Goal: Obtain resource: Obtain resource

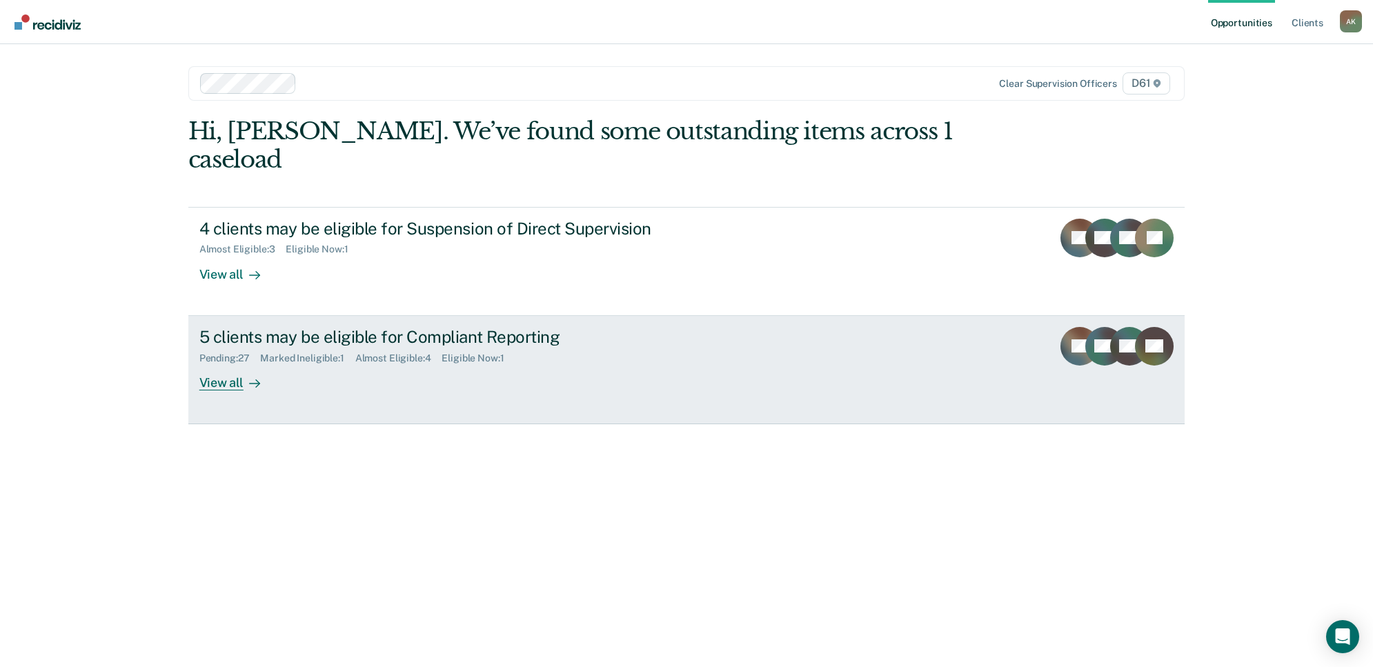
click at [239, 363] on div "View all" at bounding box center [237, 376] width 77 height 27
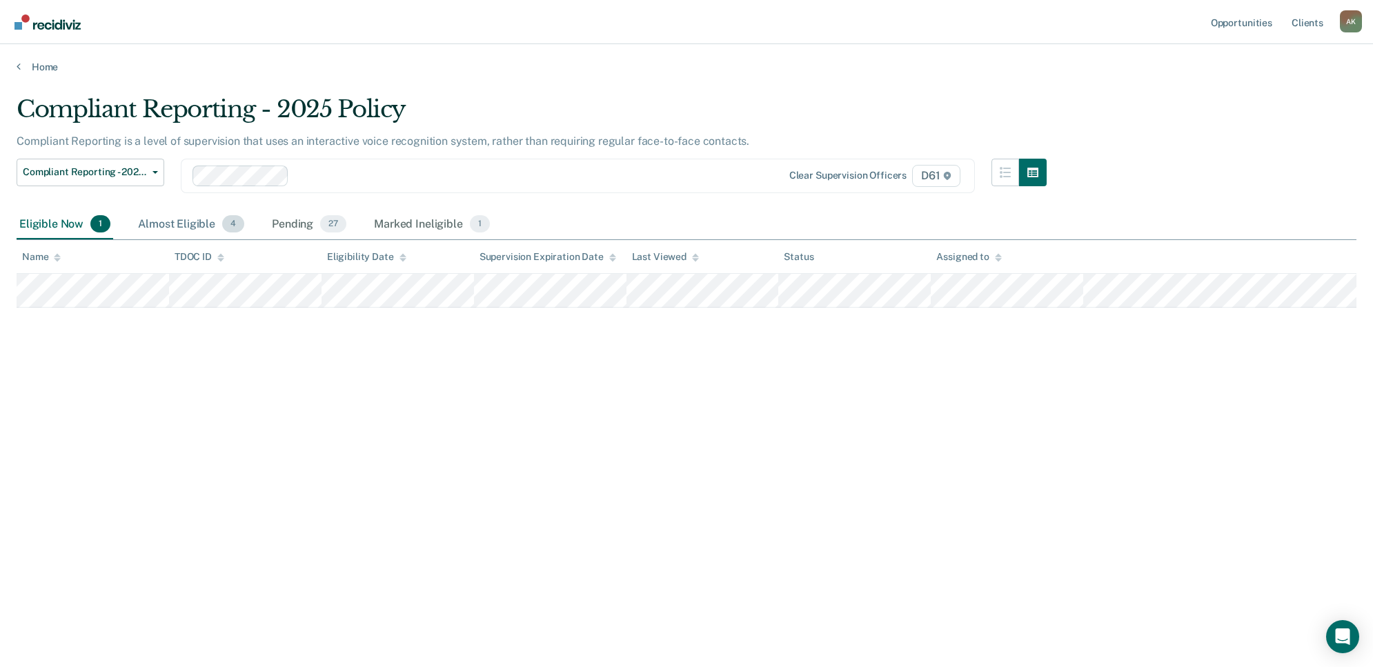
click at [209, 224] on div "Almost Eligible 4" at bounding box center [191, 225] width 112 height 30
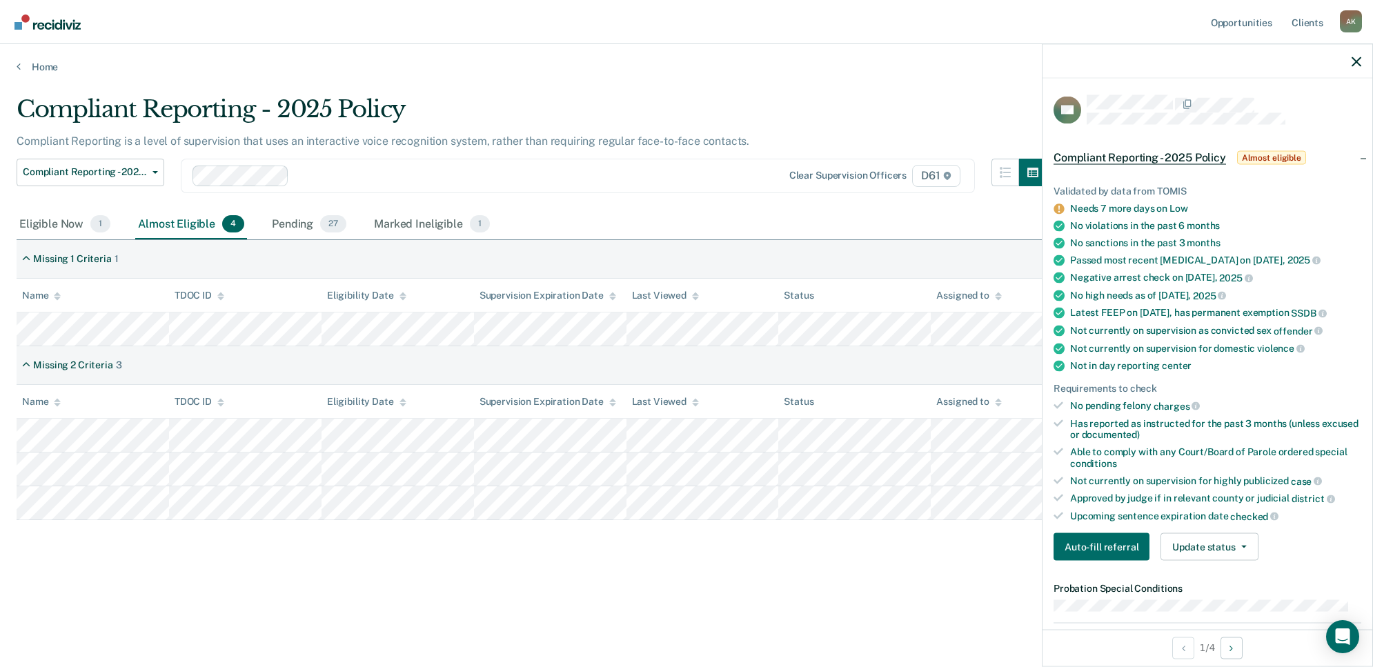
click at [655, 188] on div "Clear supervision officers D61" at bounding box center [578, 176] width 794 height 34
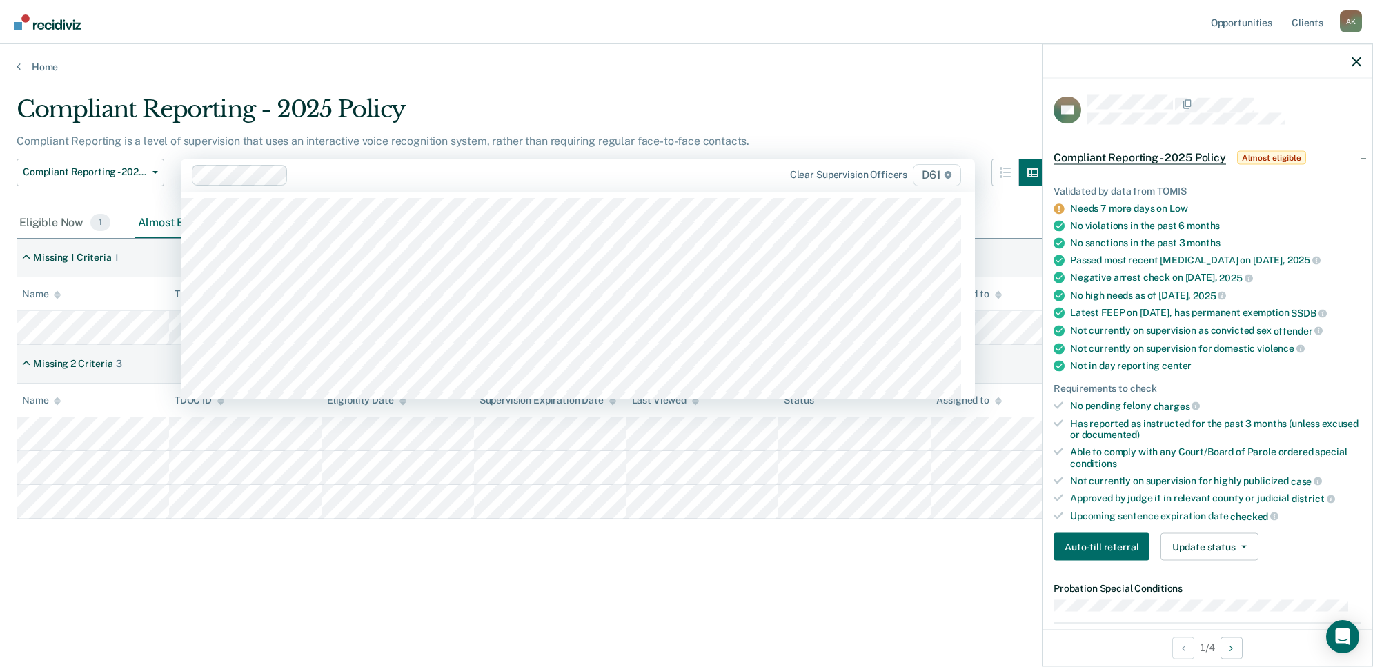
click at [816, 73] on main "Compliant Reporting - 2025 Policy Compliant Reporting is a level of supervision…" at bounding box center [686, 368] width 1373 height 590
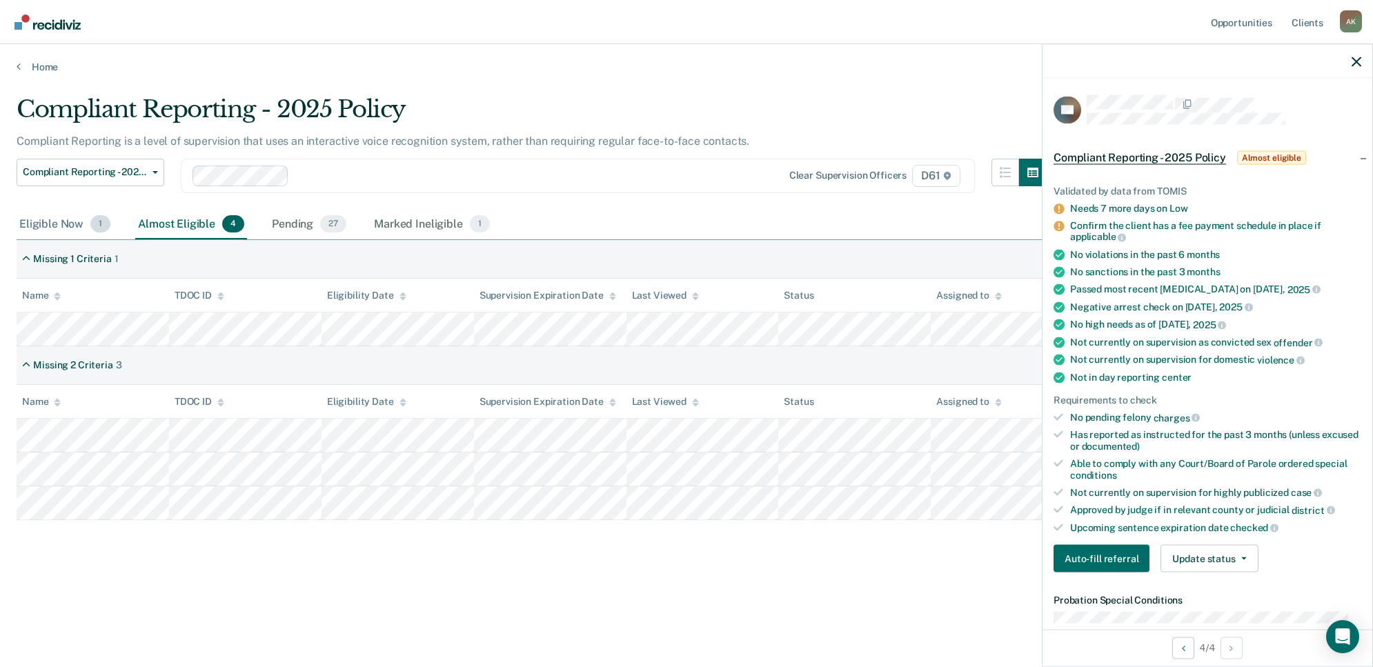
click at [64, 222] on div "Eligible Now 1" at bounding box center [65, 225] width 97 height 30
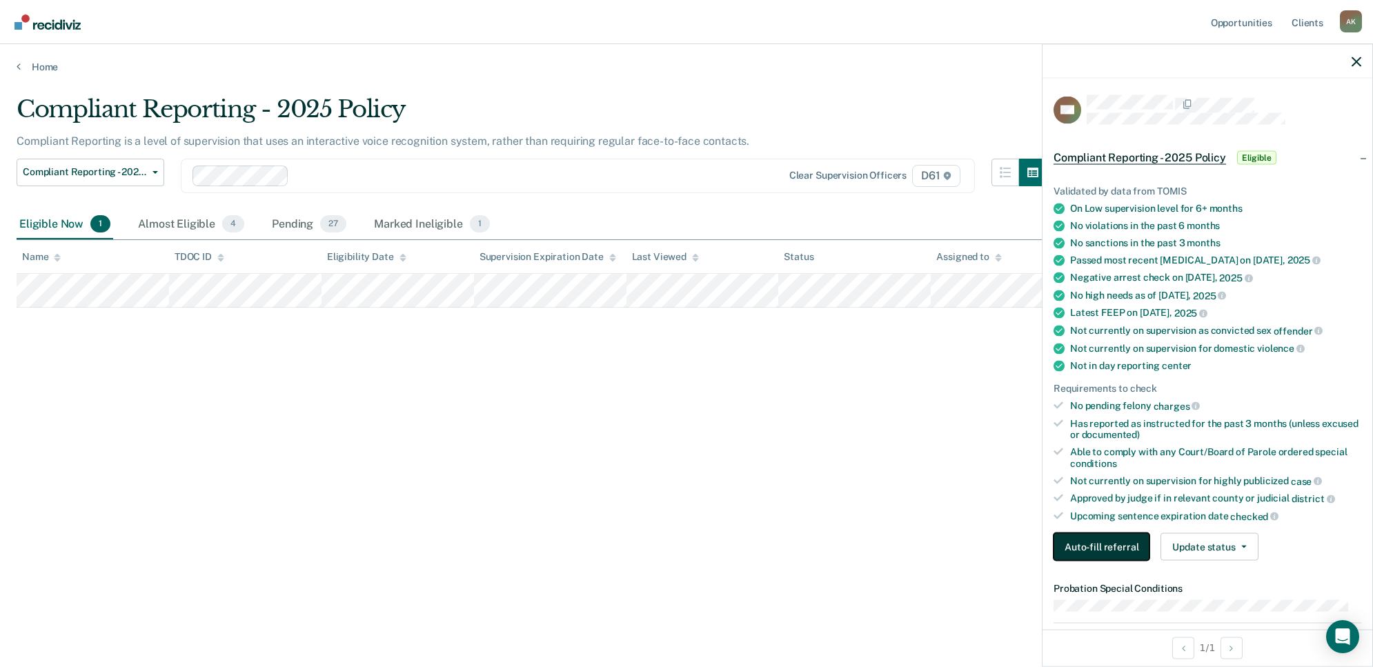
click at [1126, 546] on button "Auto-fill referral" at bounding box center [1101, 547] width 96 height 28
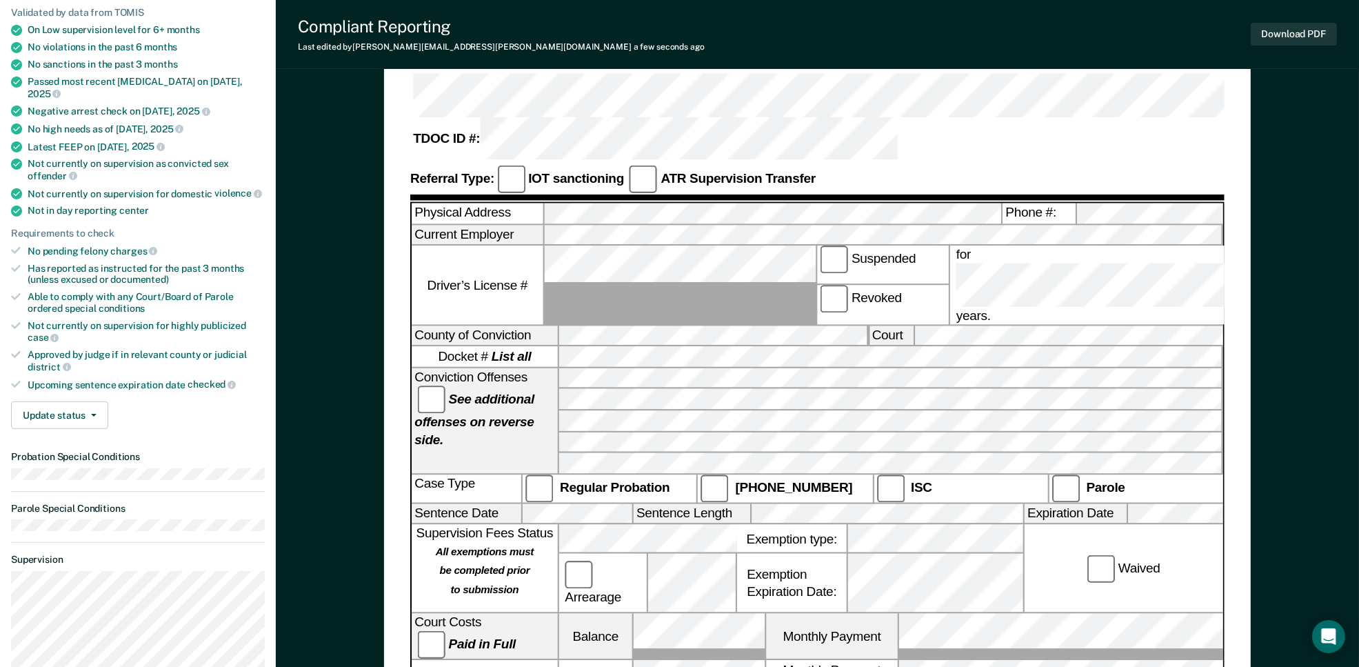
scroll to position [259, 0]
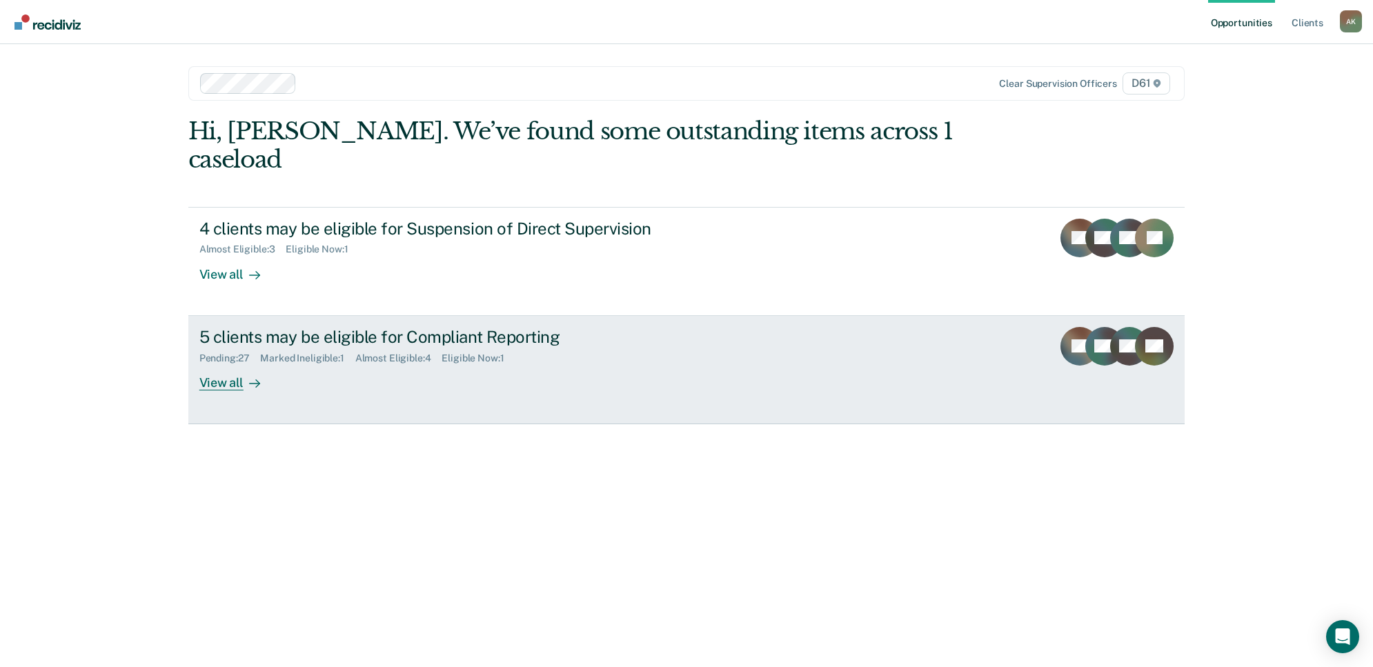
click at [552, 341] on div "5 clients may be eligible for Compliant Reporting Pending : 27 Marked Ineligibl…" at bounding box center [457, 358] width 517 height 63
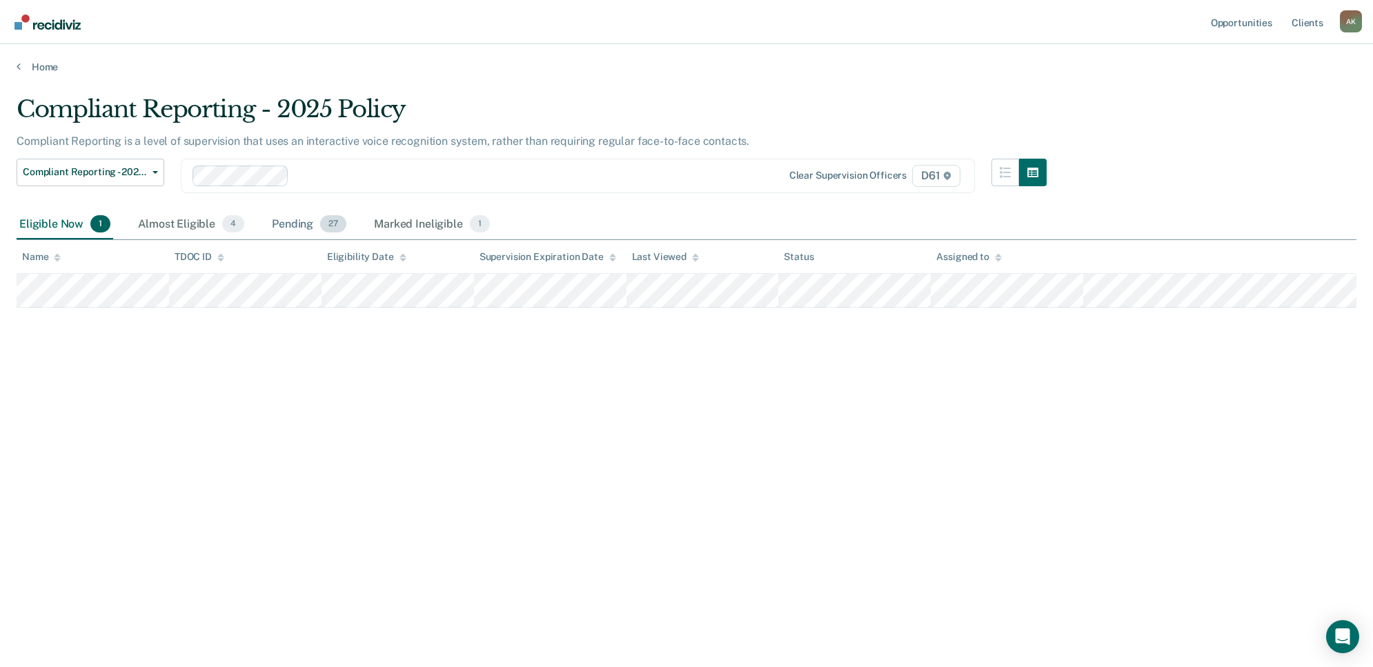
click at [314, 221] on div "Pending 27" at bounding box center [309, 225] width 80 height 30
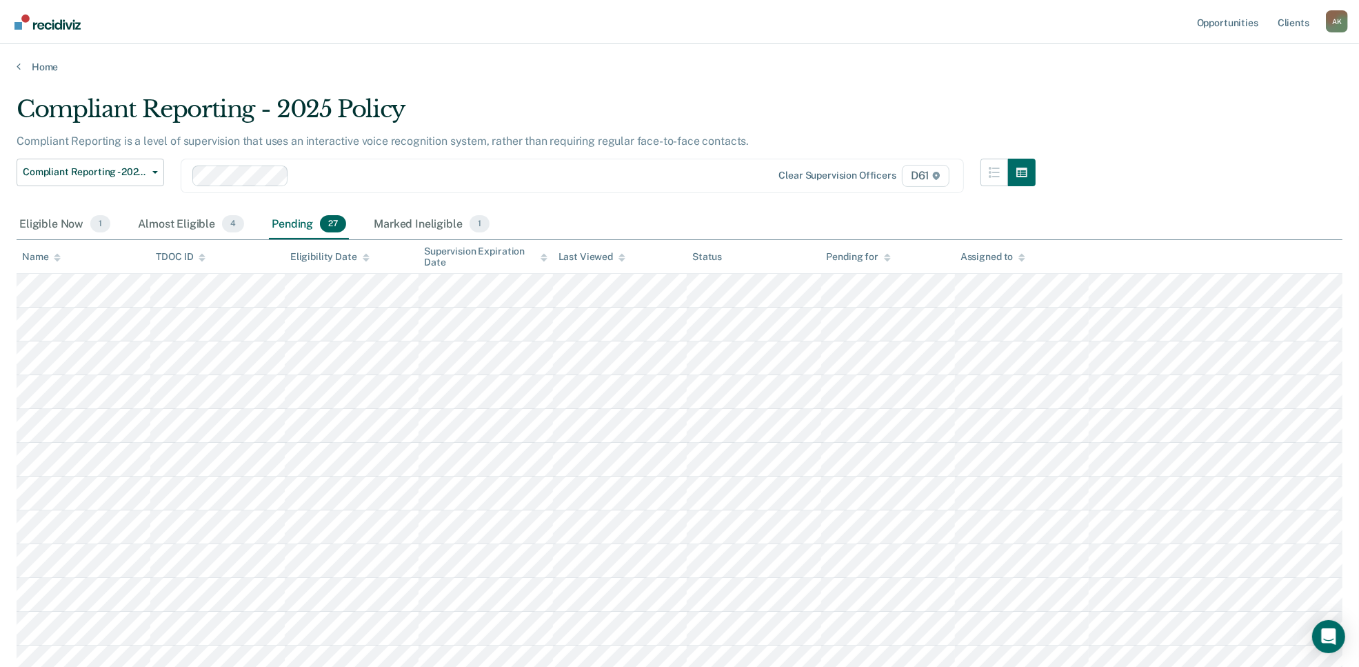
click at [1138, 108] on div "Compliant Reporting - 2025 Policy Compliant Reporting is a level of supervision…" at bounding box center [680, 638] width 1326 height 1087
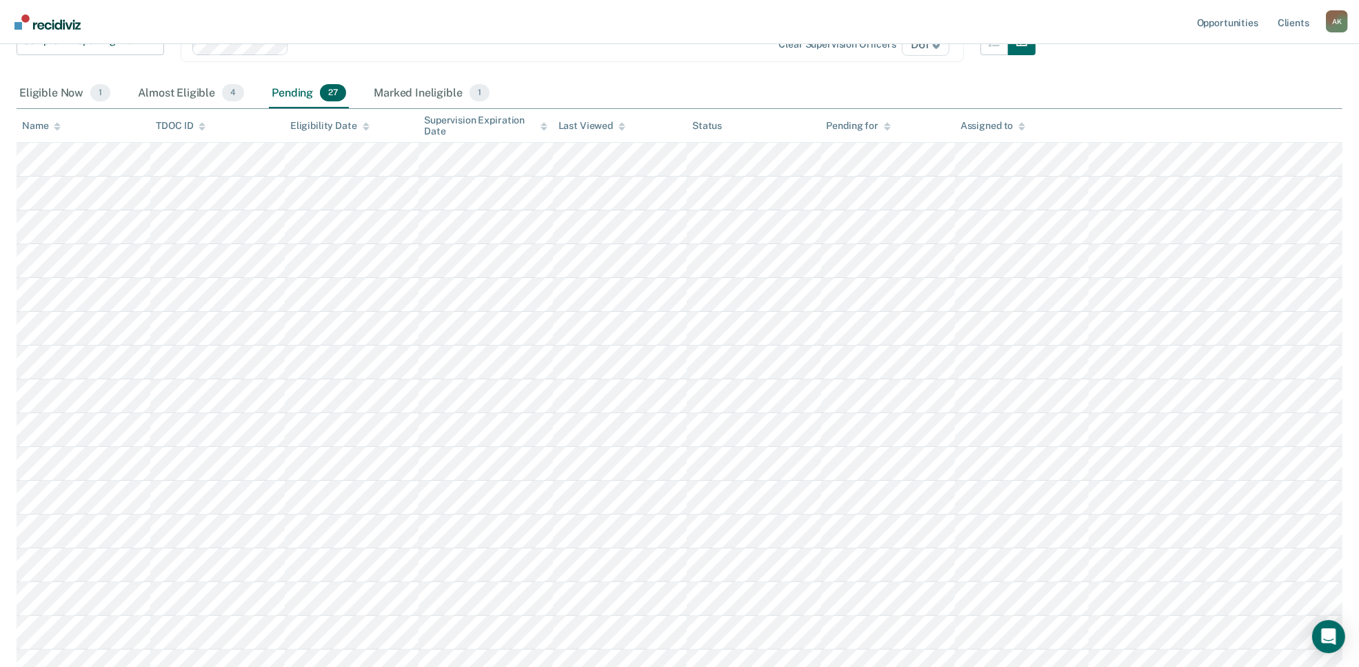
scroll to position [100, 0]
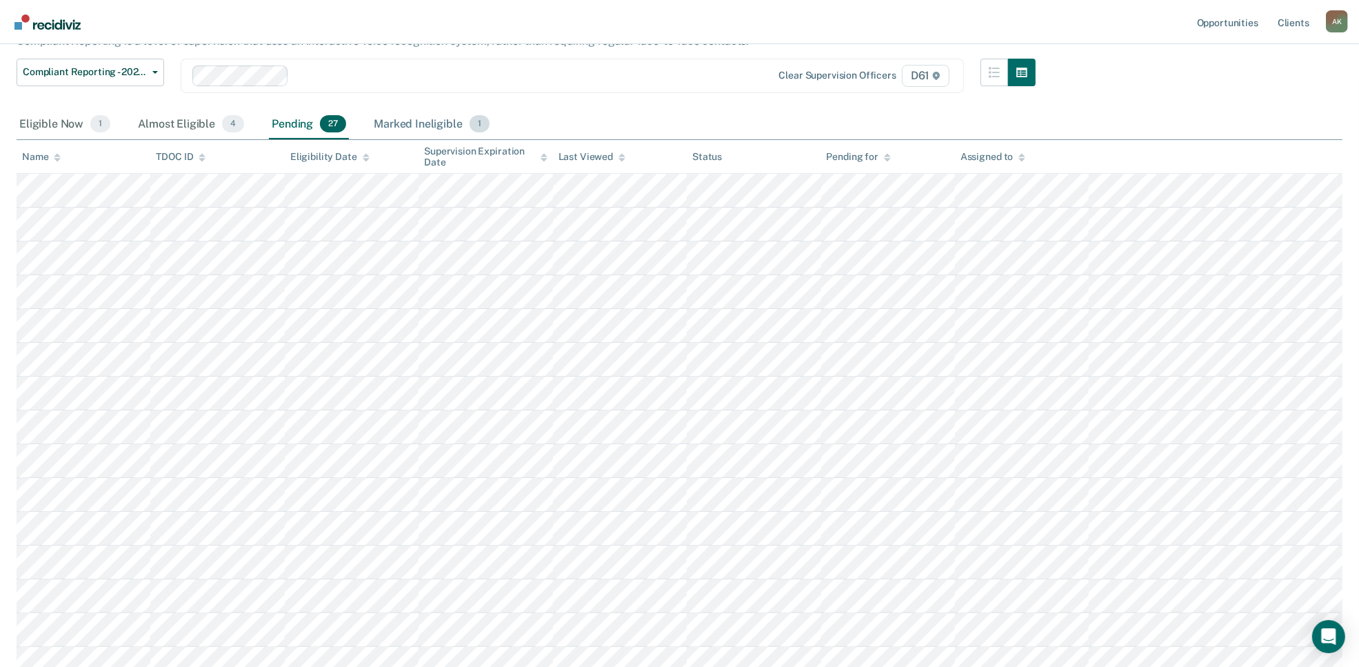
click at [417, 122] on div "Marked Ineligible 1" at bounding box center [431, 125] width 121 height 30
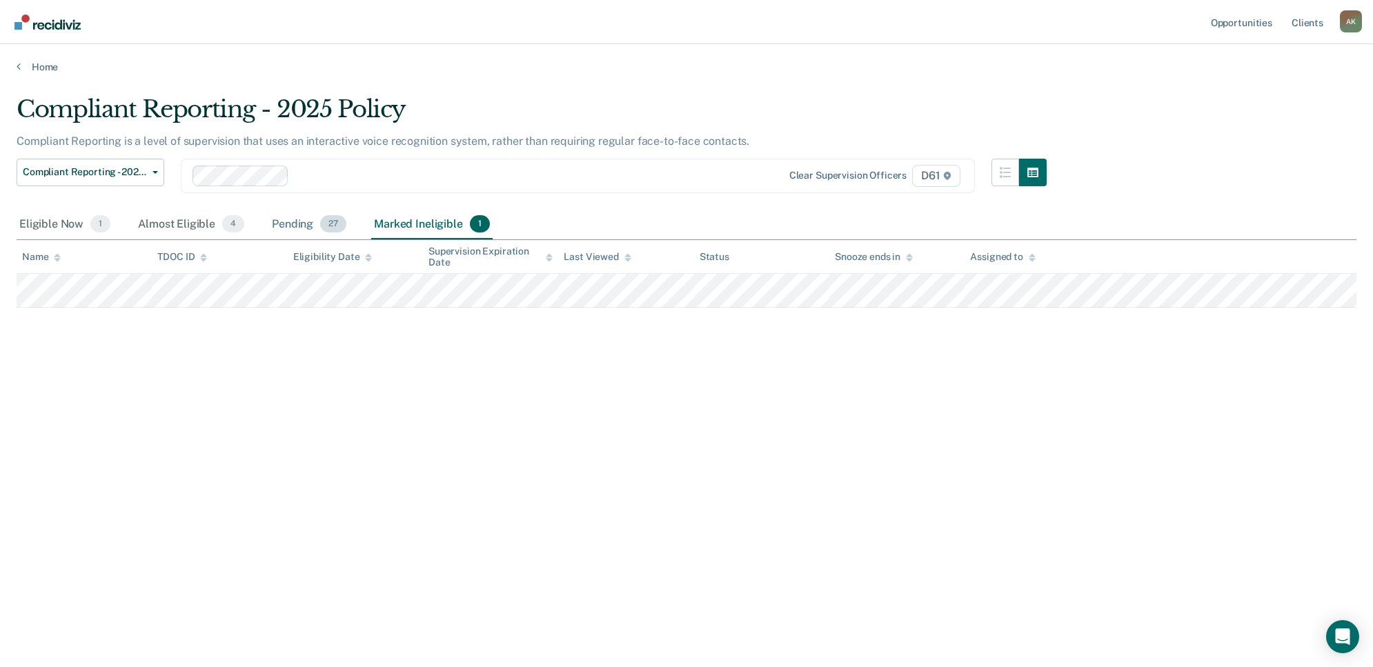
click at [310, 221] on div "Pending 27" at bounding box center [309, 225] width 80 height 30
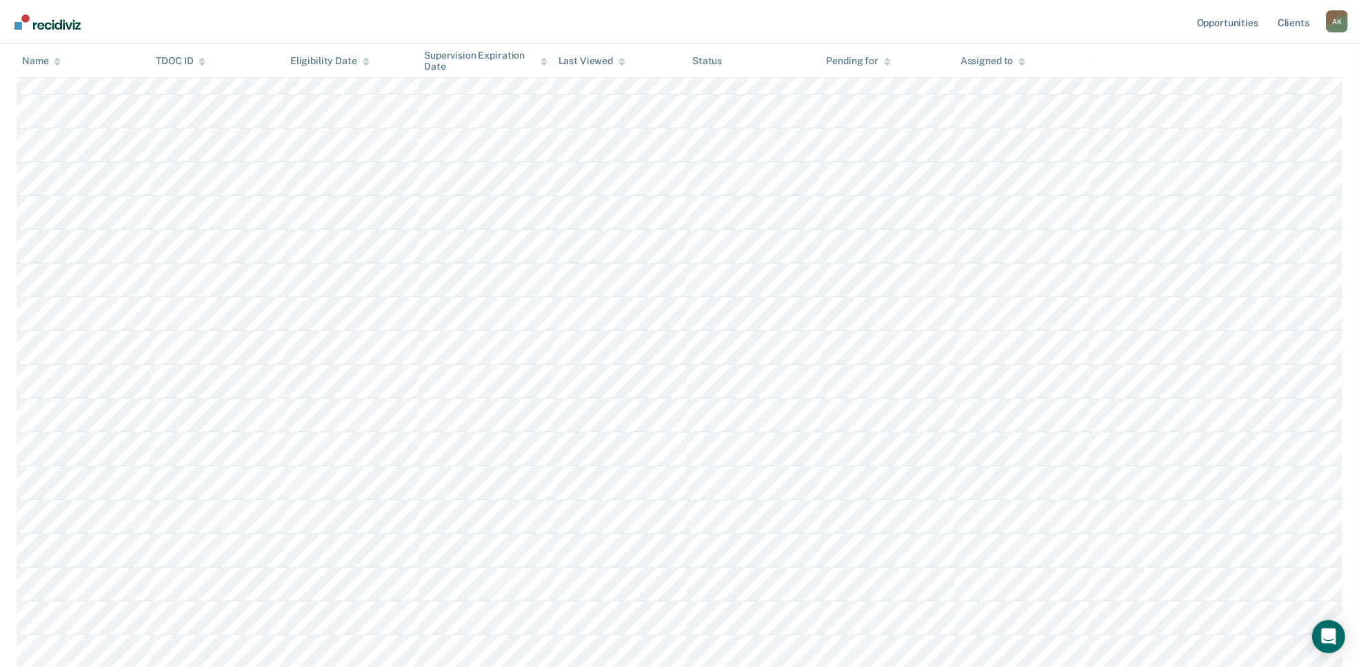
scroll to position [604, 0]
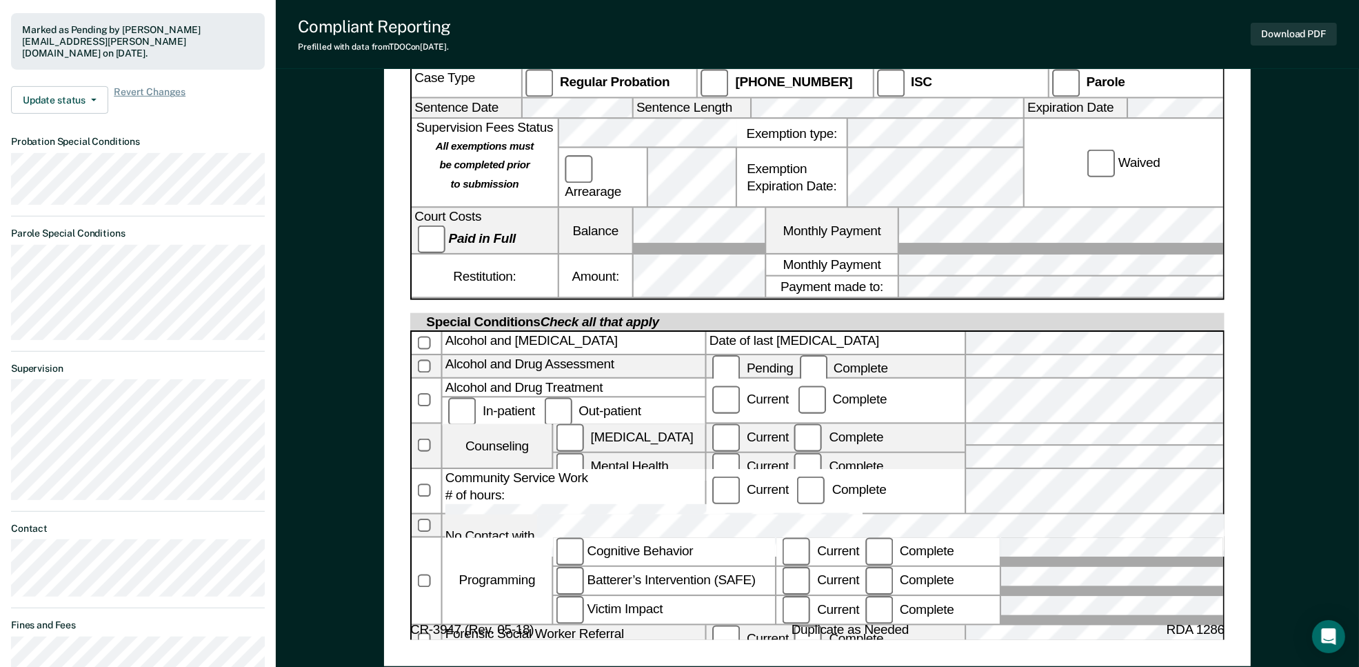
scroll to position [690, 0]
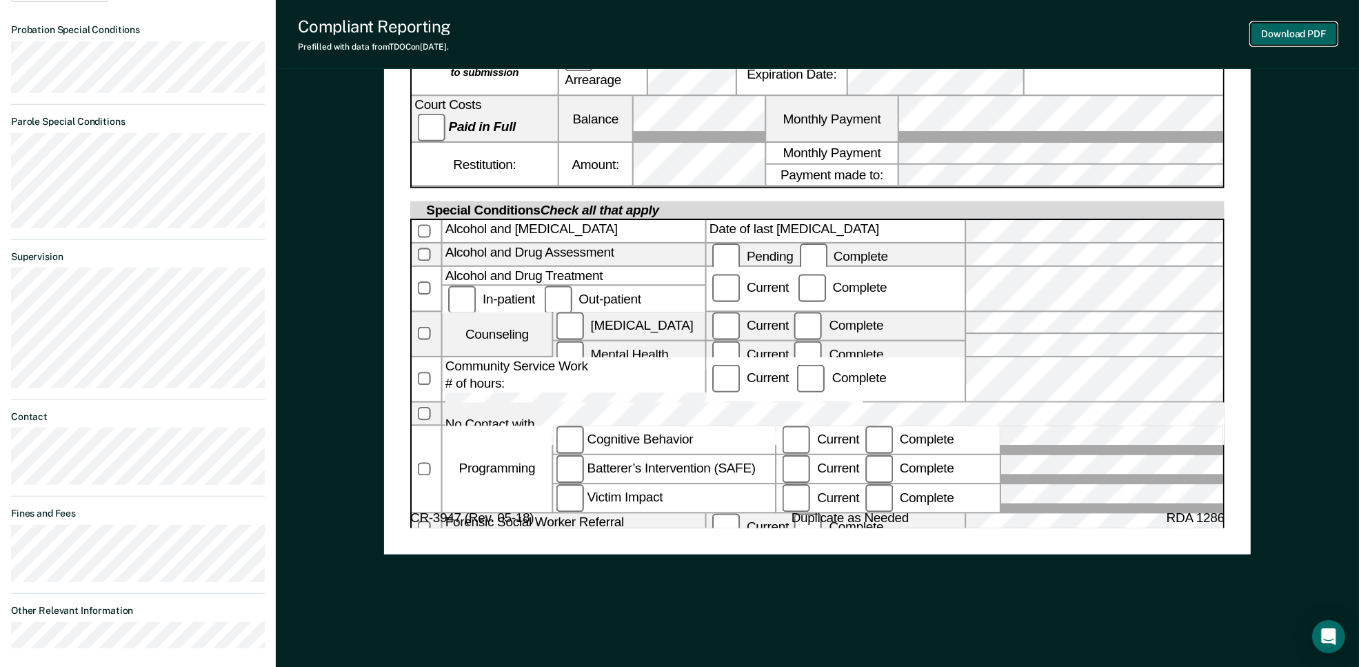
click at [1279, 39] on button "Download PDF" at bounding box center [1294, 34] width 86 height 23
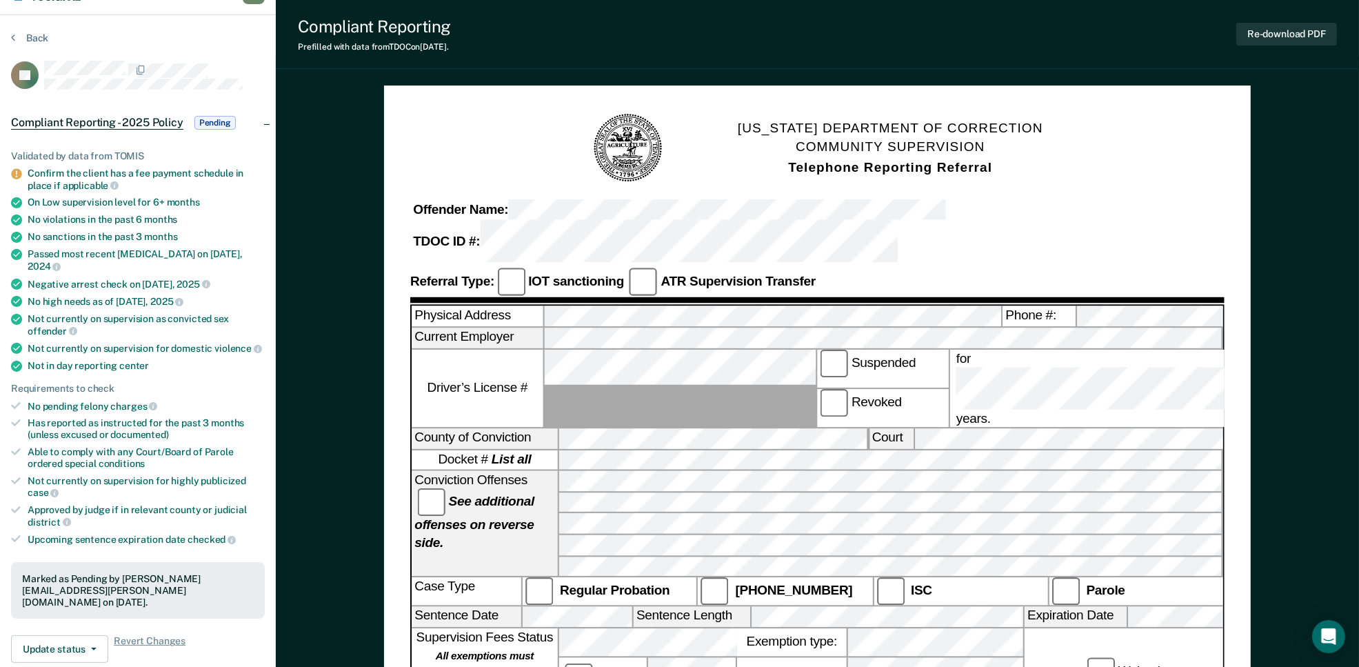
scroll to position [0, 0]
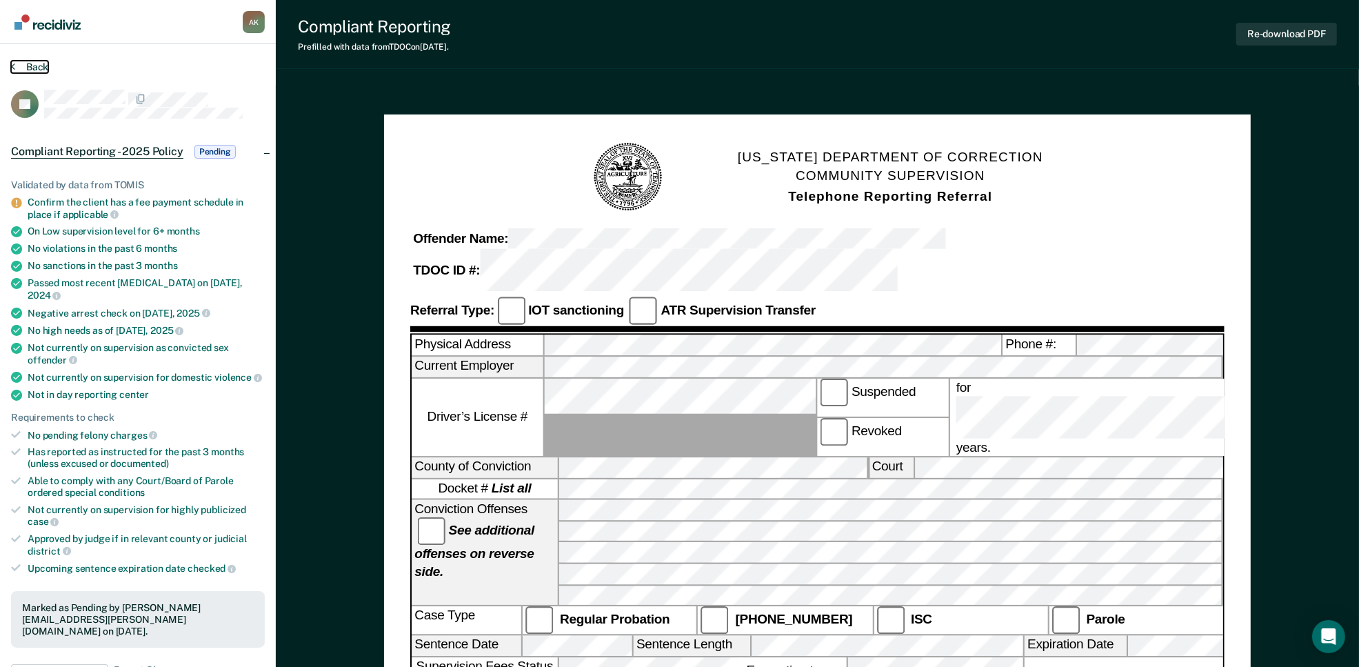
click at [26, 70] on button "Back" at bounding box center [29, 67] width 37 height 12
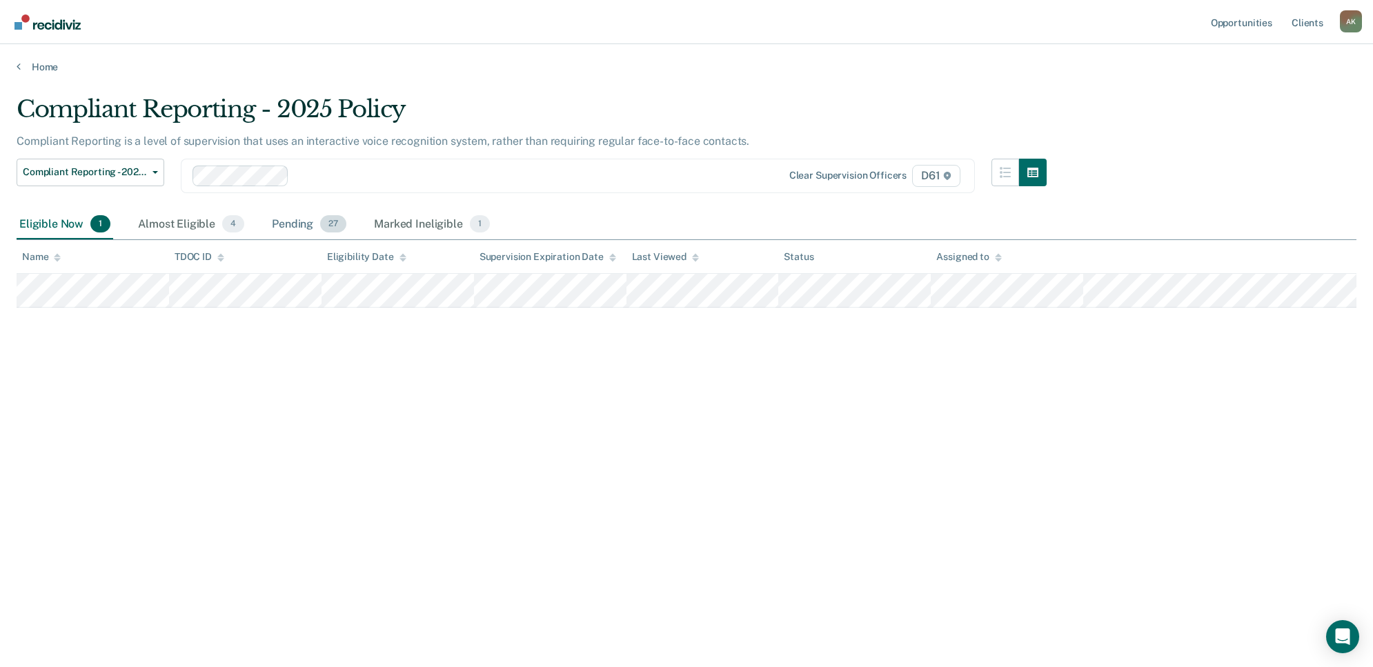
click at [308, 225] on div "Pending 27" at bounding box center [309, 225] width 80 height 30
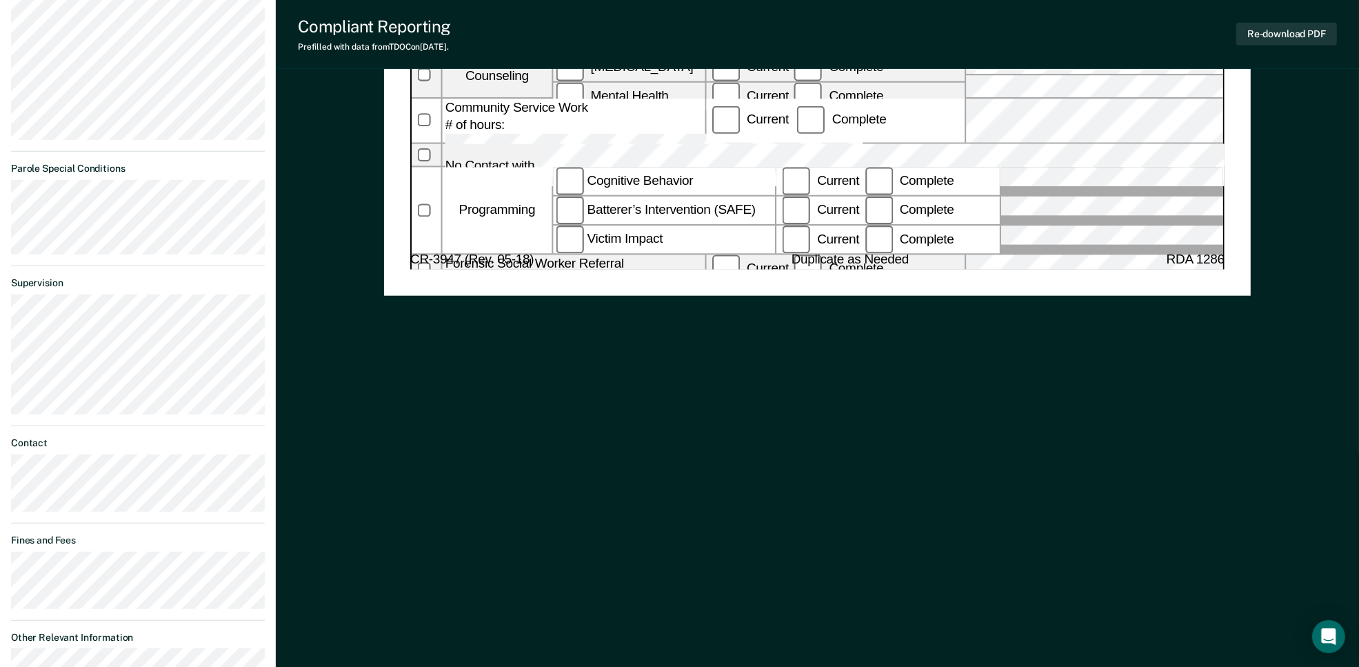
scroll to position [431, 0]
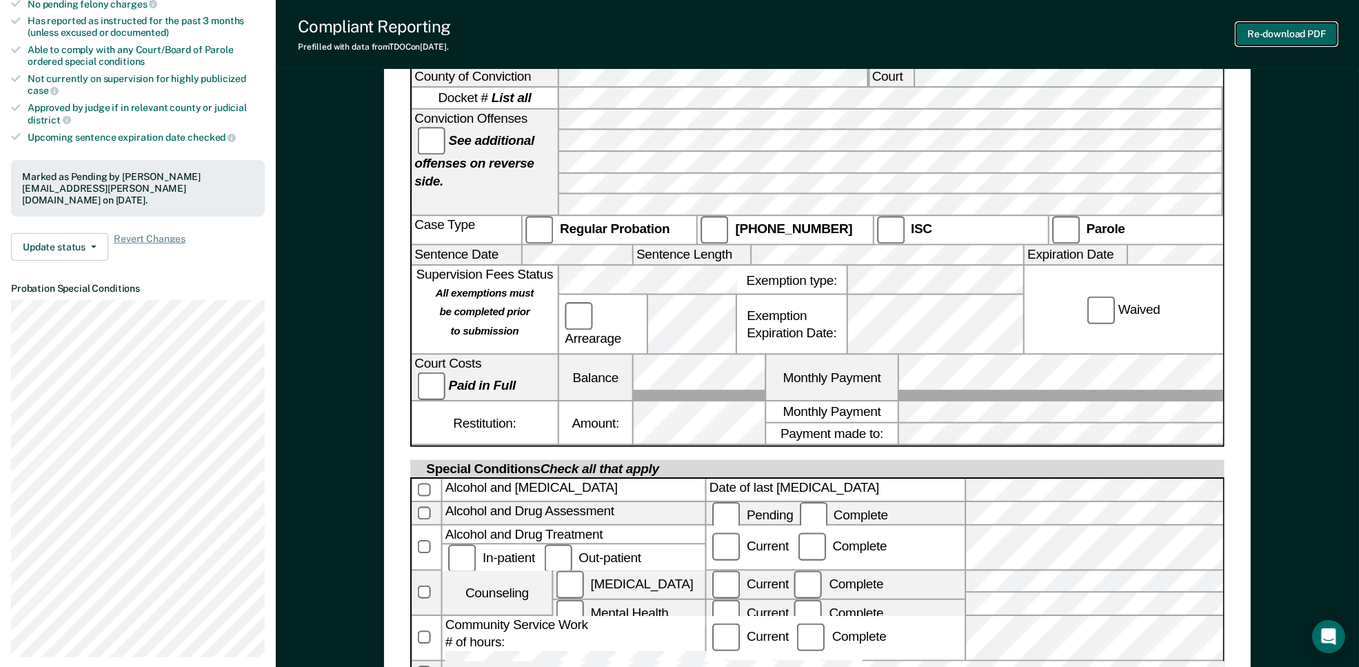
click at [1290, 28] on button "Re-download PDF" at bounding box center [1287, 34] width 101 height 23
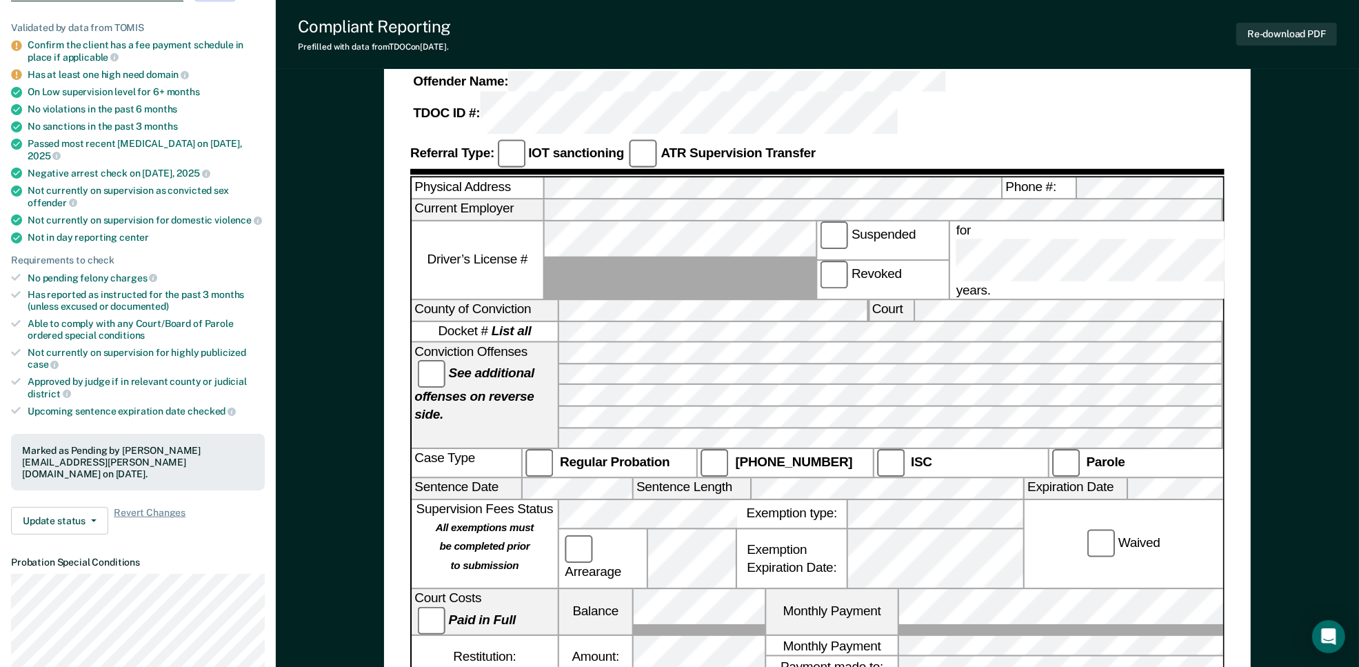
scroll to position [0, 0]
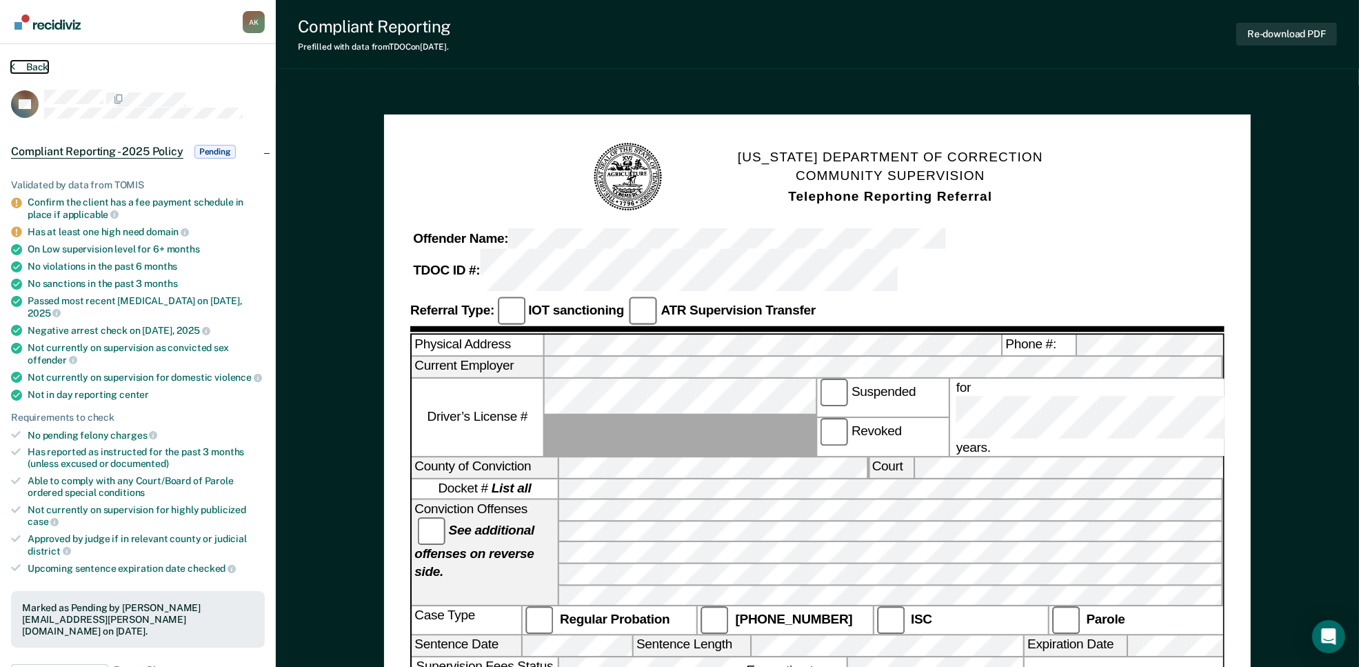
click at [26, 66] on button "Back" at bounding box center [29, 67] width 37 height 12
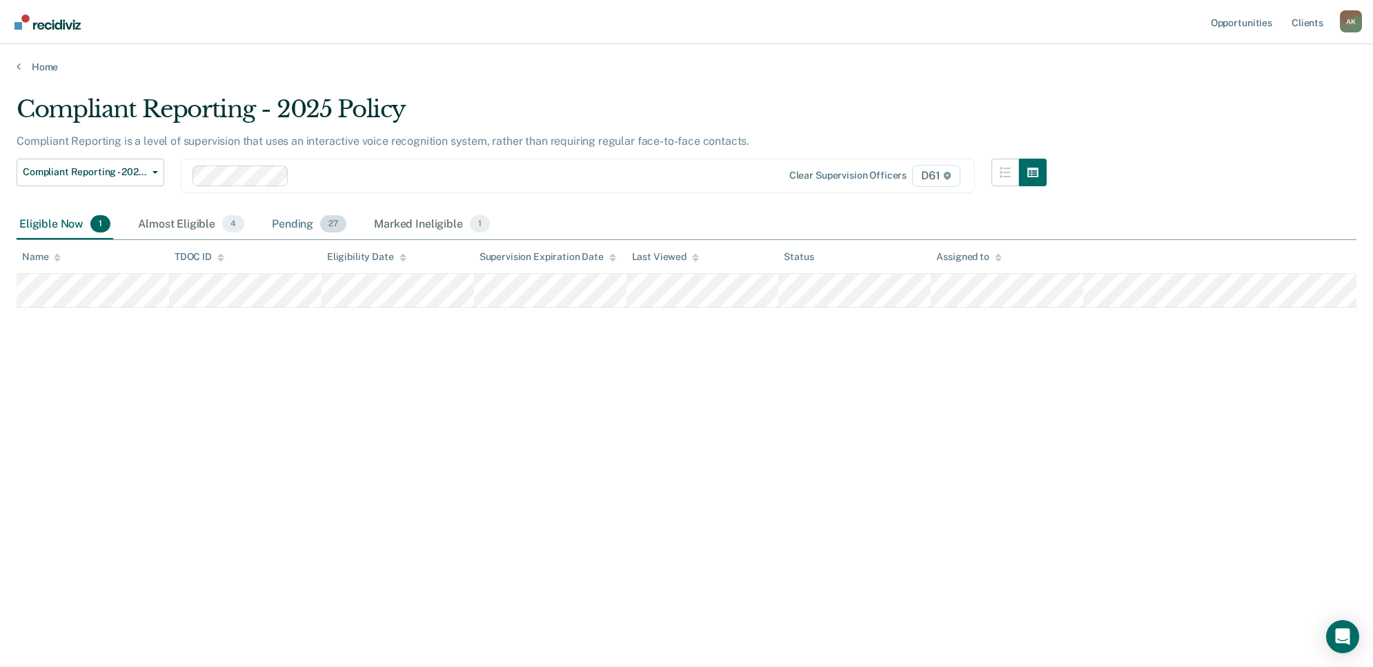
drag, startPoint x: 309, startPoint y: 217, endPoint x: 321, endPoint y: 221, distance: 12.4
click at [309, 217] on div "Pending 27" at bounding box center [309, 225] width 80 height 30
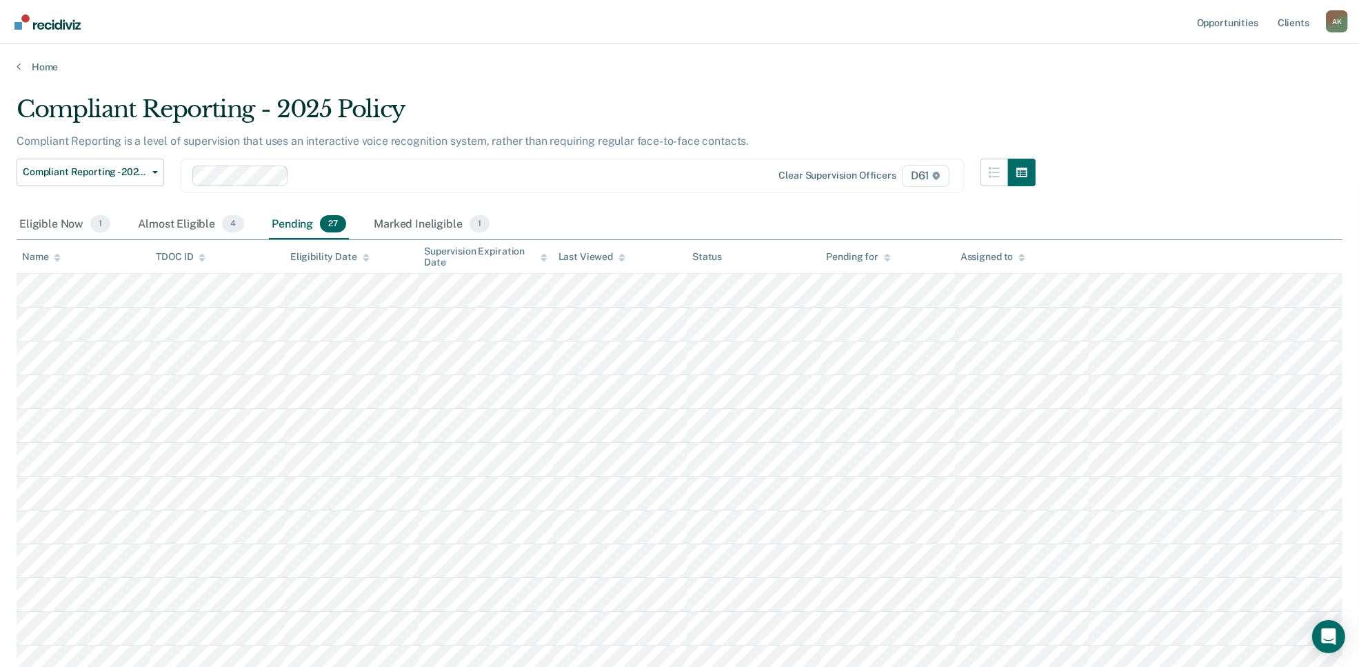
click at [56, 254] on icon at bounding box center [57, 254] width 7 height 3
click at [204, 253] on icon at bounding box center [202, 257] width 7 height 9
click at [59, 261] on div at bounding box center [57, 257] width 7 height 12
click at [57, 259] on icon at bounding box center [57, 259] width 7 height 3
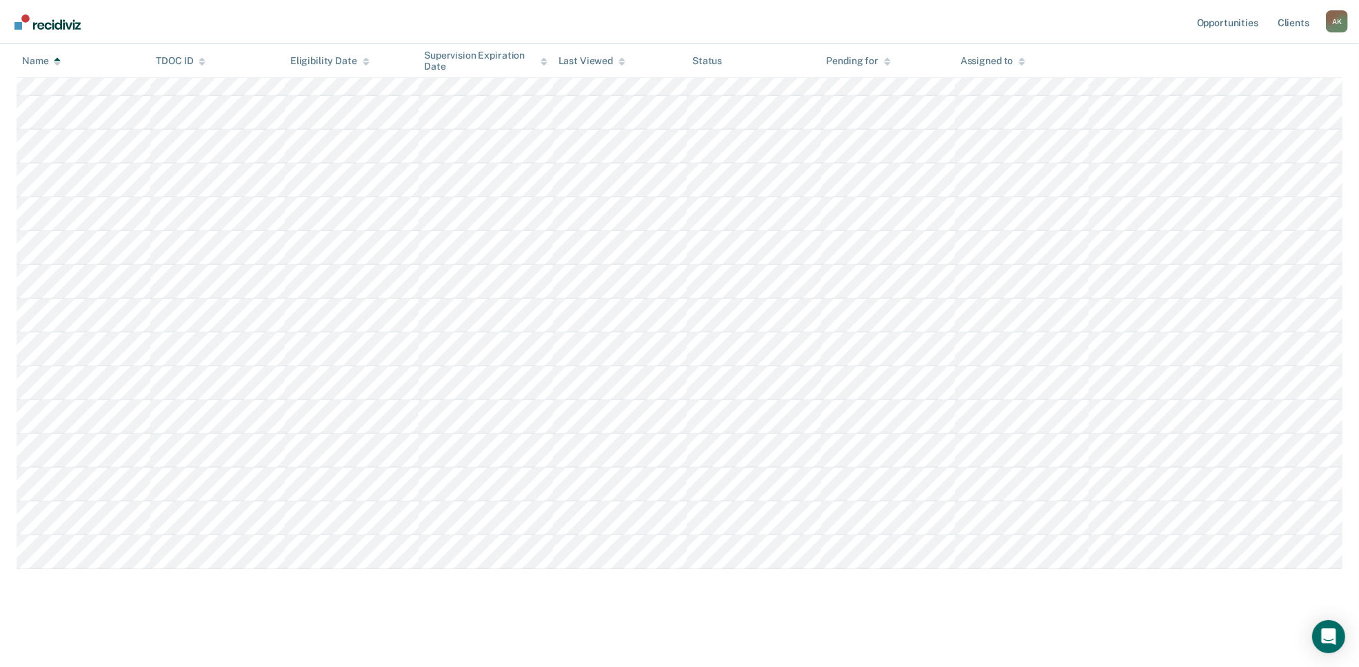
scroll to position [531, 0]
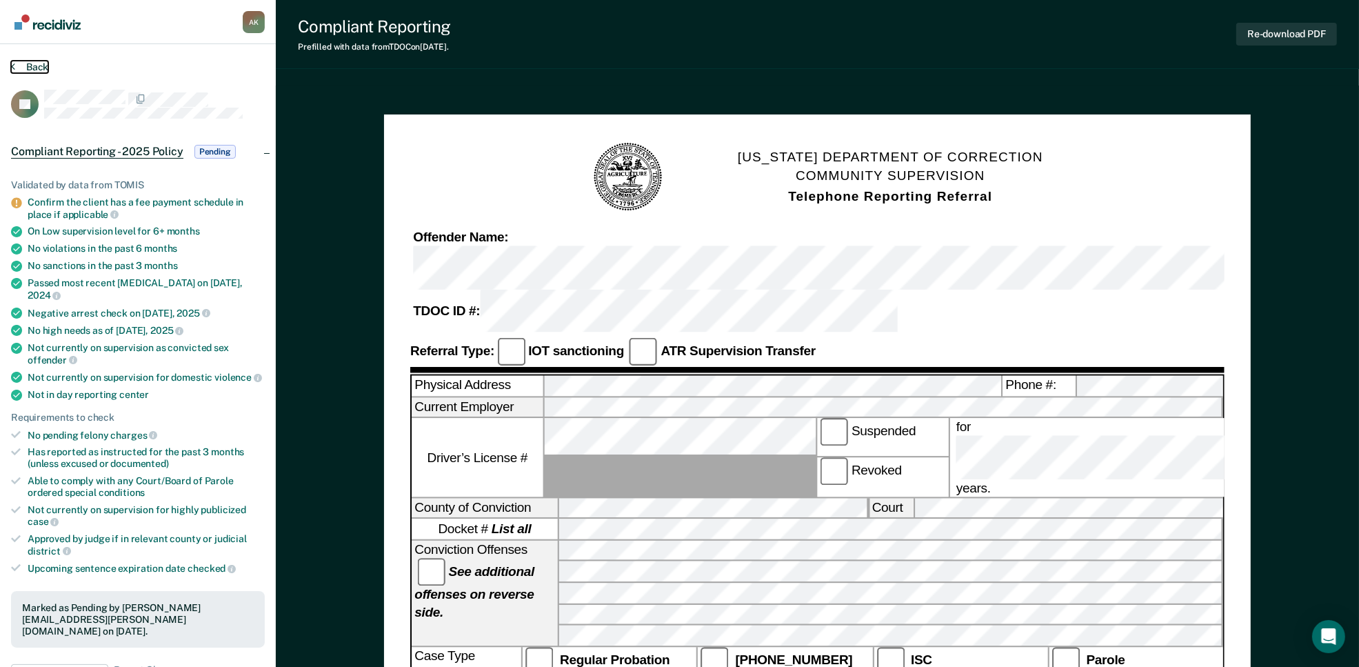
click at [39, 70] on button "Back" at bounding box center [29, 67] width 37 height 12
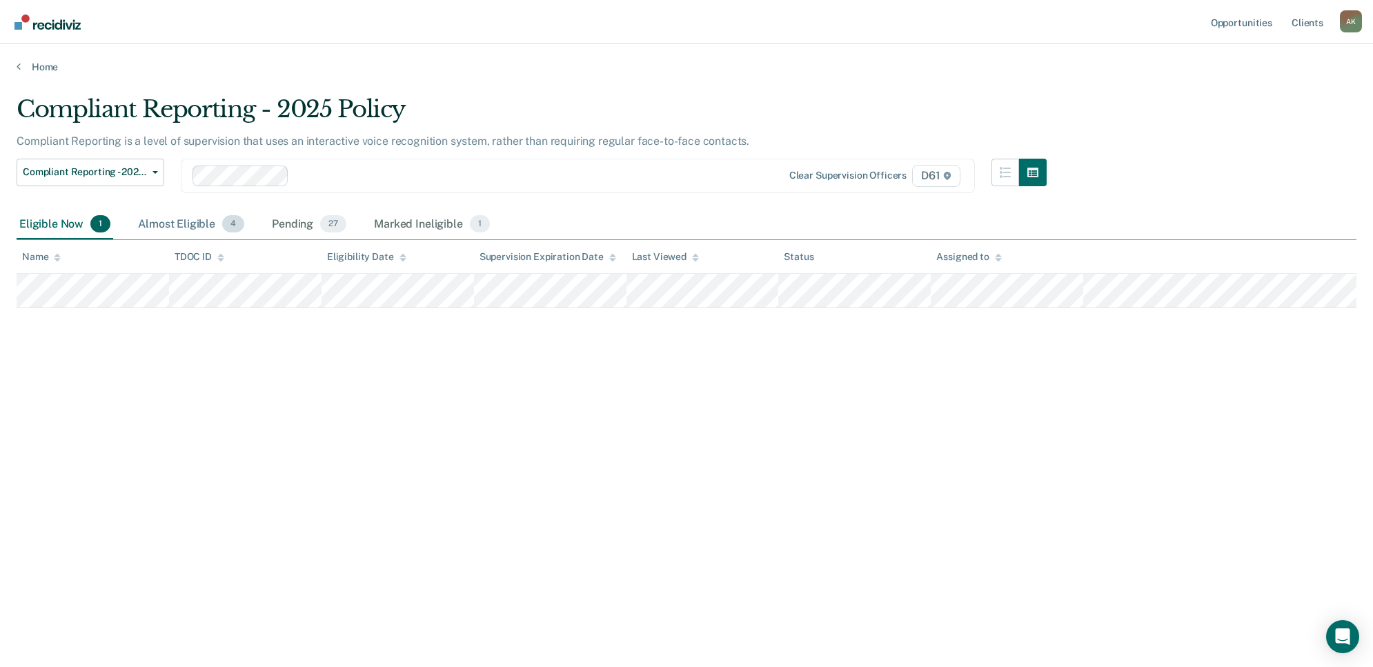
click at [203, 228] on div "Almost Eligible 4" at bounding box center [191, 225] width 112 height 30
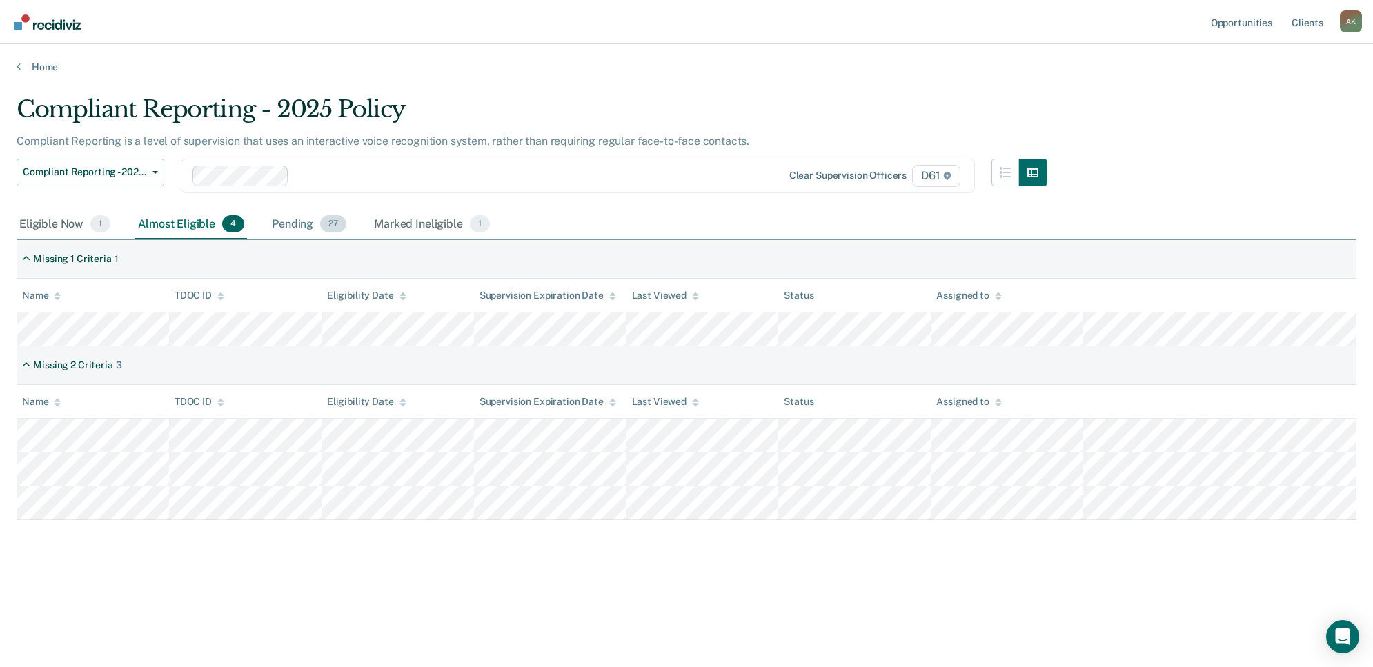
click at [316, 225] on div "Pending 27" at bounding box center [309, 225] width 80 height 30
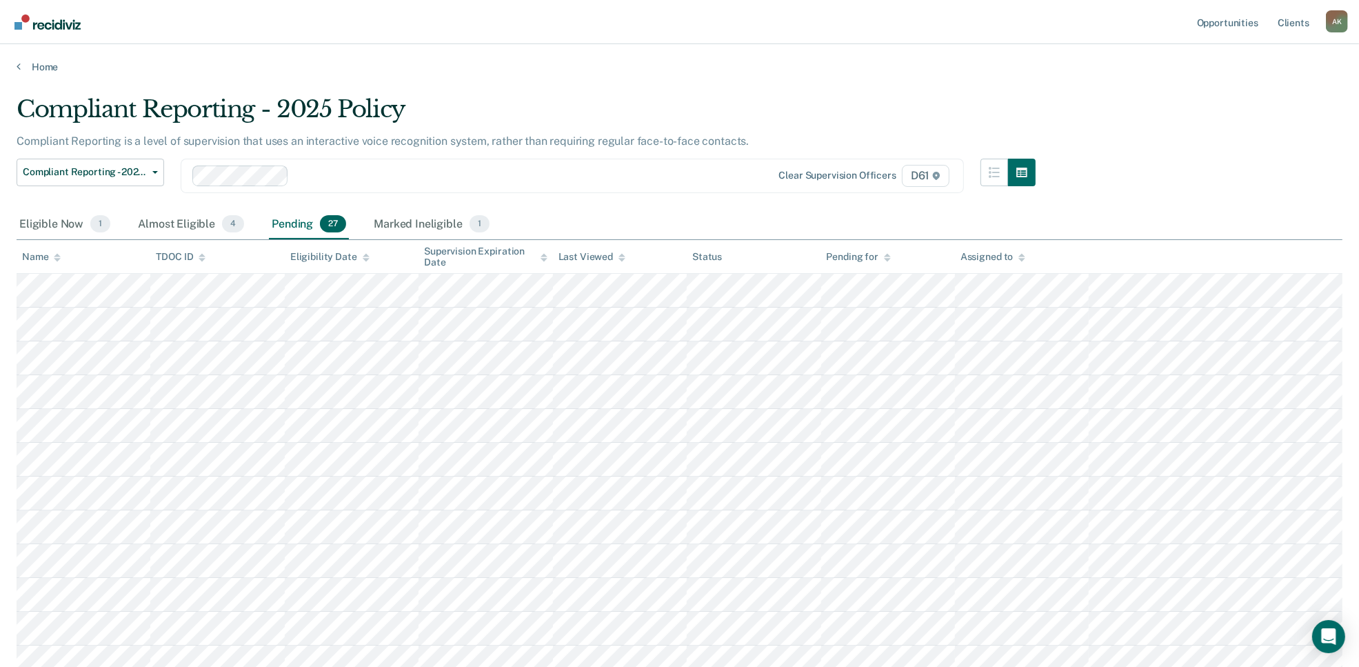
click at [57, 261] on div at bounding box center [57, 257] width 7 height 12
click at [57, 260] on icon at bounding box center [57, 257] width 7 height 9
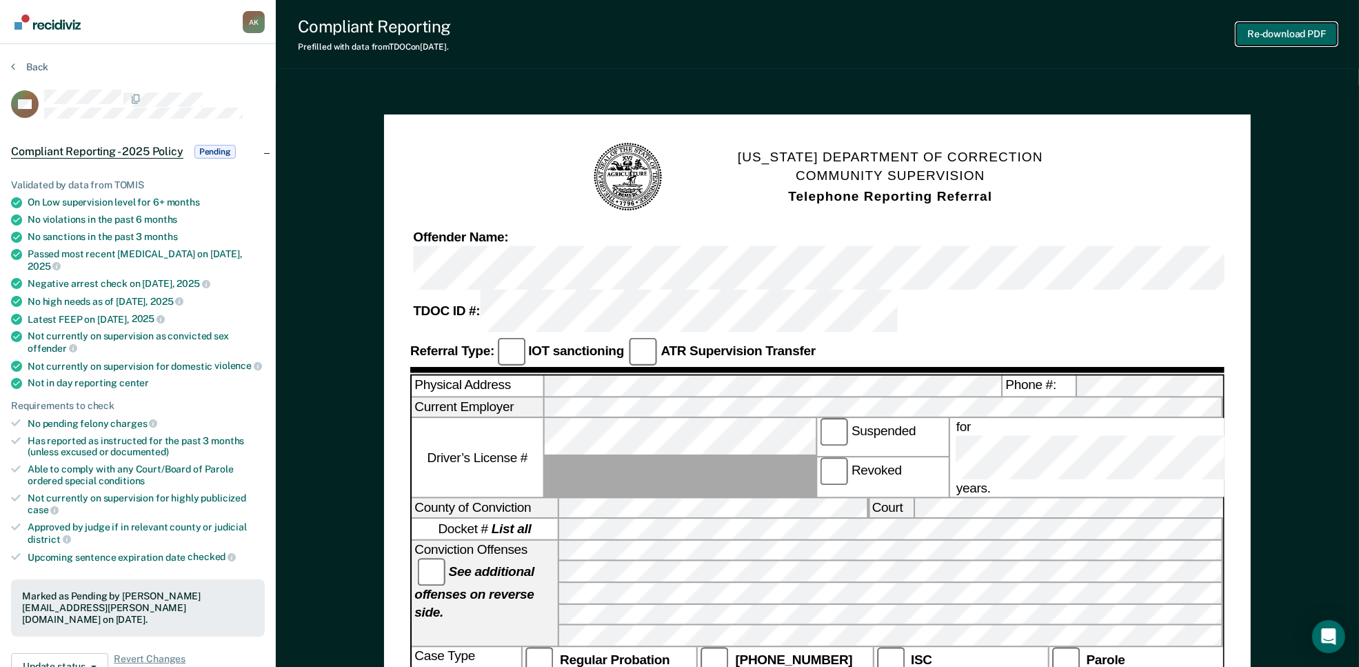
click at [1277, 38] on button "Re-download PDF" at bounding box center [1287, 34] width 101 height 23
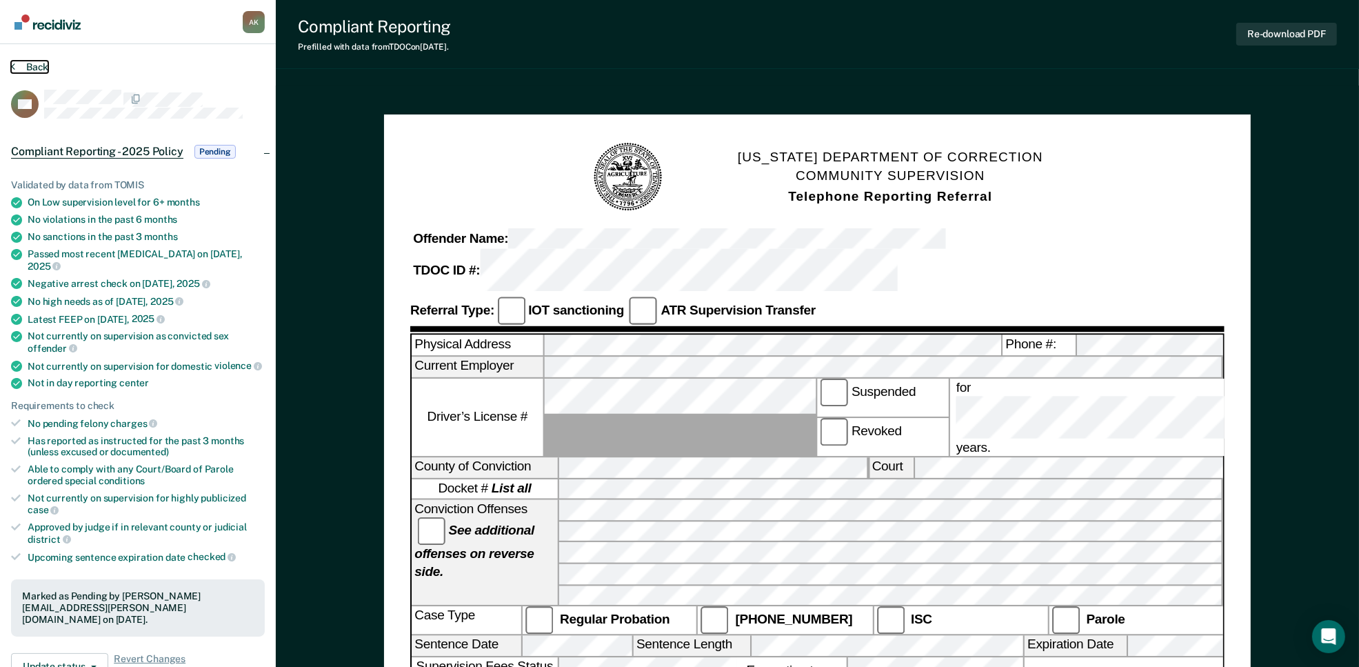
click at [37, 64] on button "Back" at bounding box center [29, 67] width 37 height 12
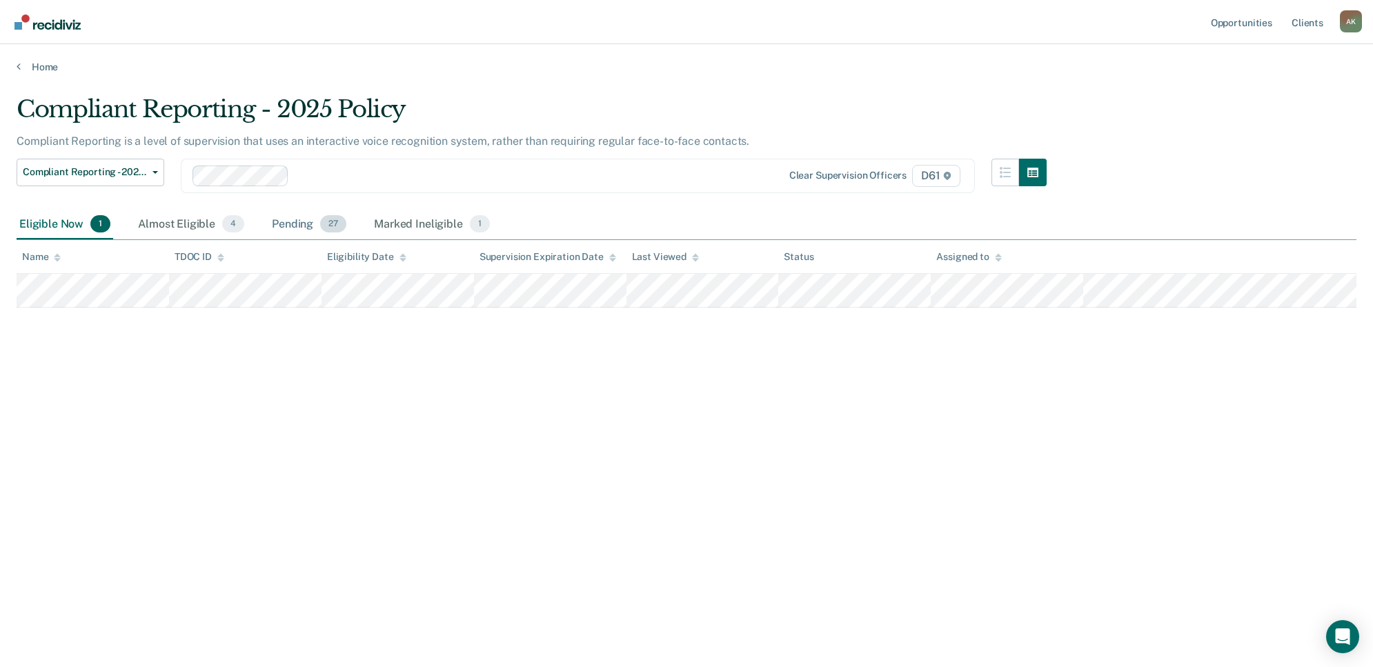
click at [307, 219] on div "Pending 27" at bounding box center [309, 225] width 80 height 30
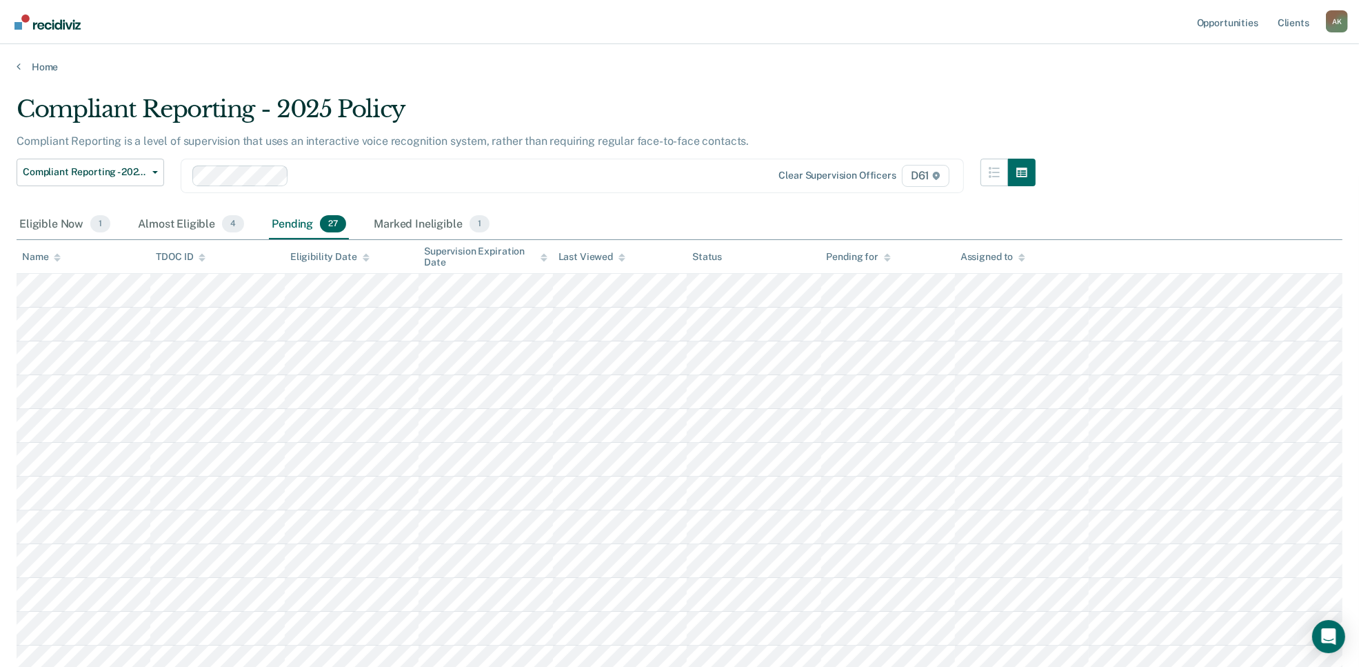
click at [61, 257] on th "Name" at bounding box center [84, 257] width 134 height 34
click at [59, 258] on icon at bounding box center [57, 259] width 7 height 3
click at [60, 257] on icon at bounding box center [57, 257] width 7 height 9
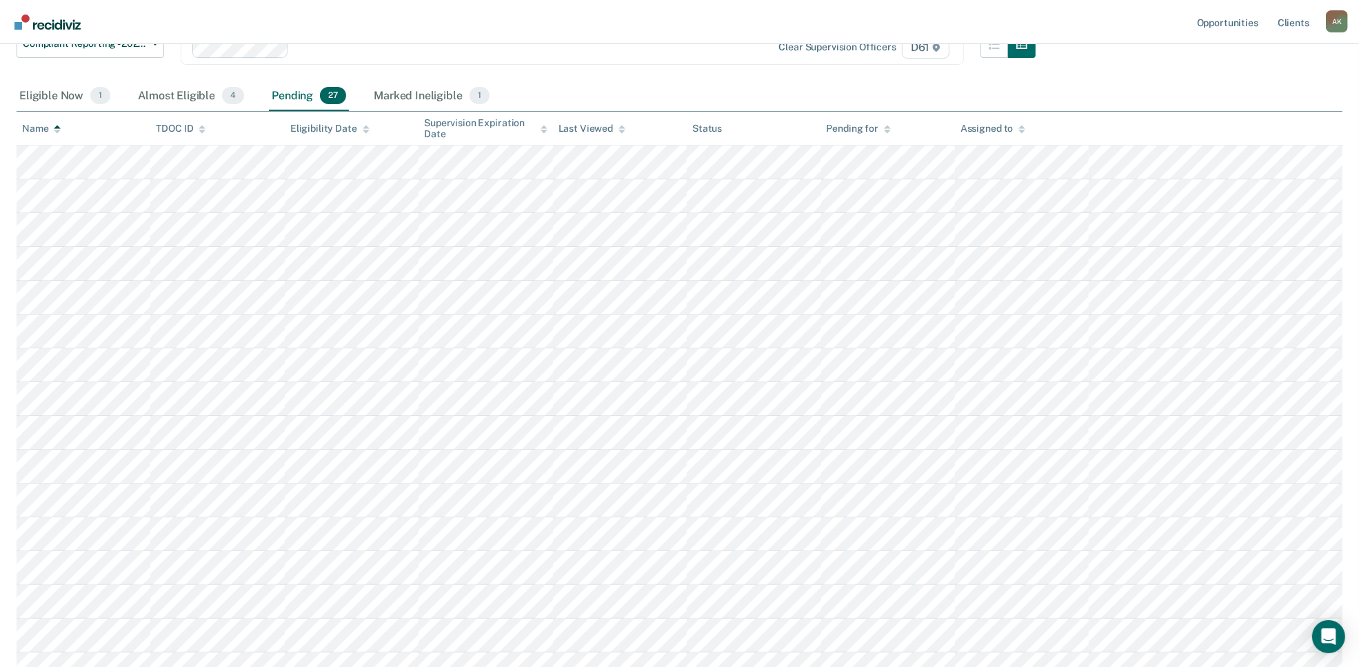
scroll to position [259, 0]
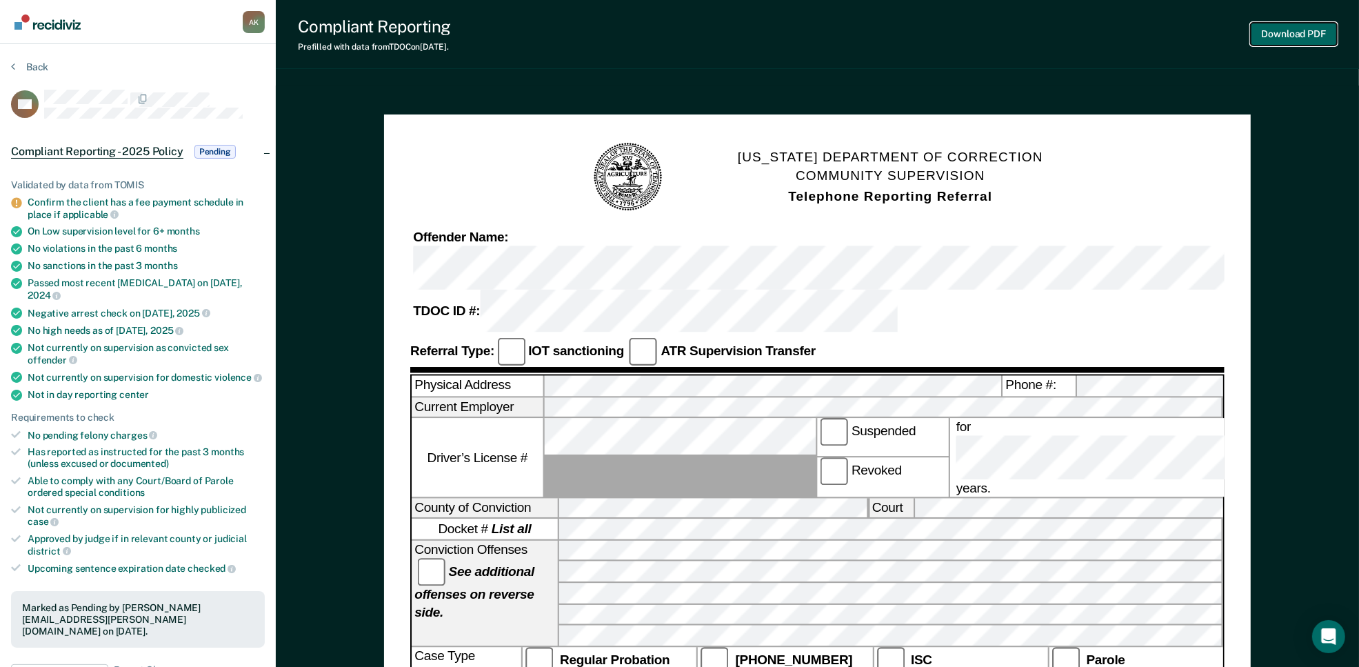
click at [1276, 39] on button "Download PDF" at bounding box center [1294, 34] width 86 height 23
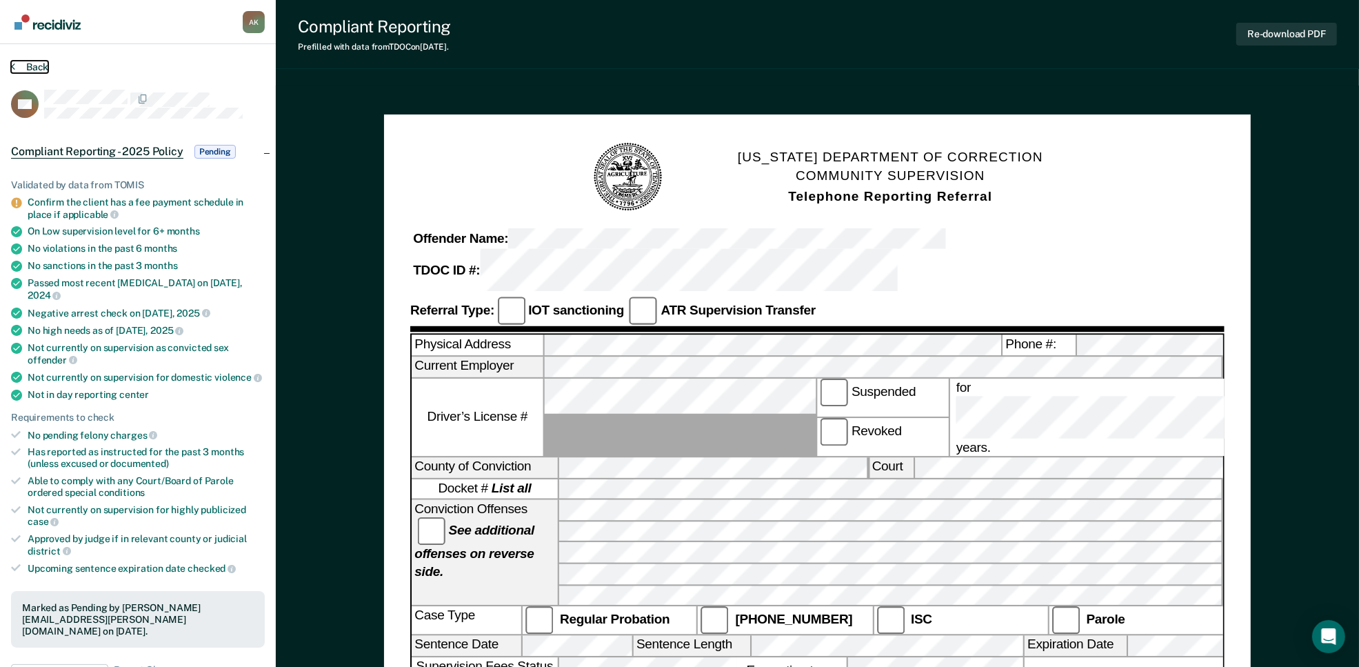
click at [26, 63] on button "Back" at bounding box center [29, 67] width 37 height 12
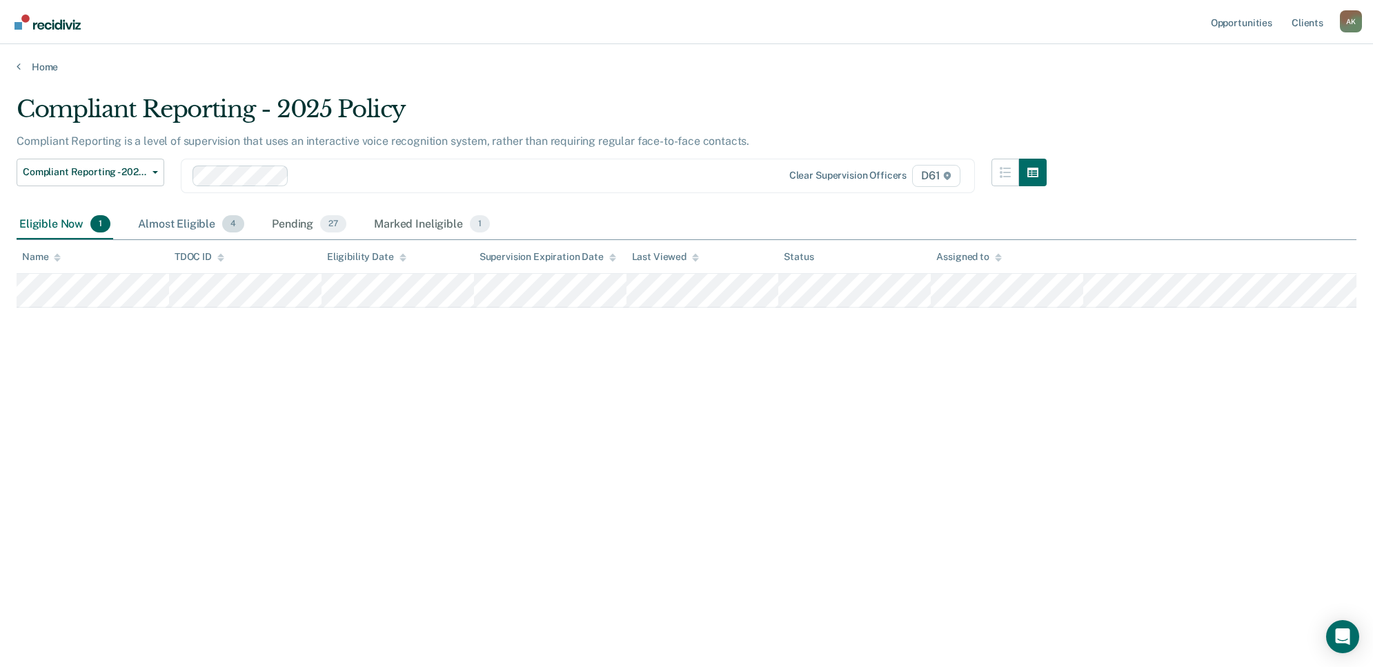
click at [205, 219] on div "Almost Eligible 4" at bounding box center [191, 225] width 112 height 30
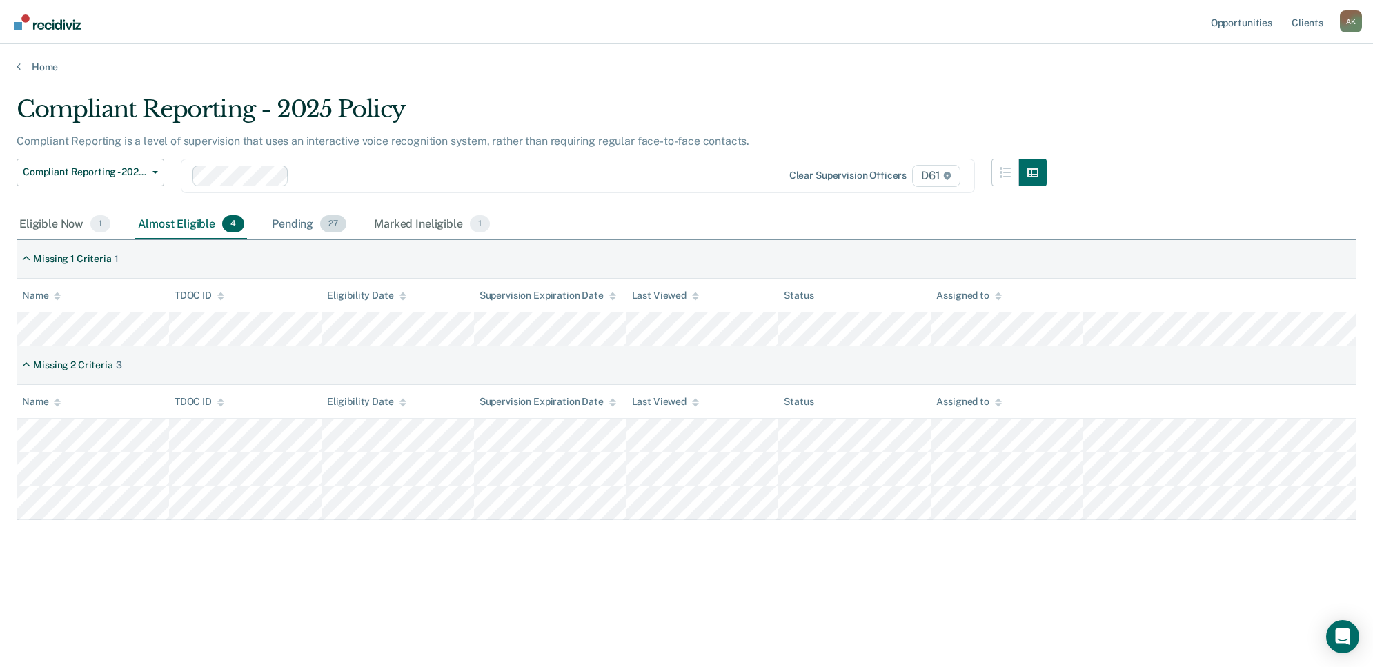
click at [300, 221] on div "Pending 27" at bounding box center [309, 225] width 80 height 30
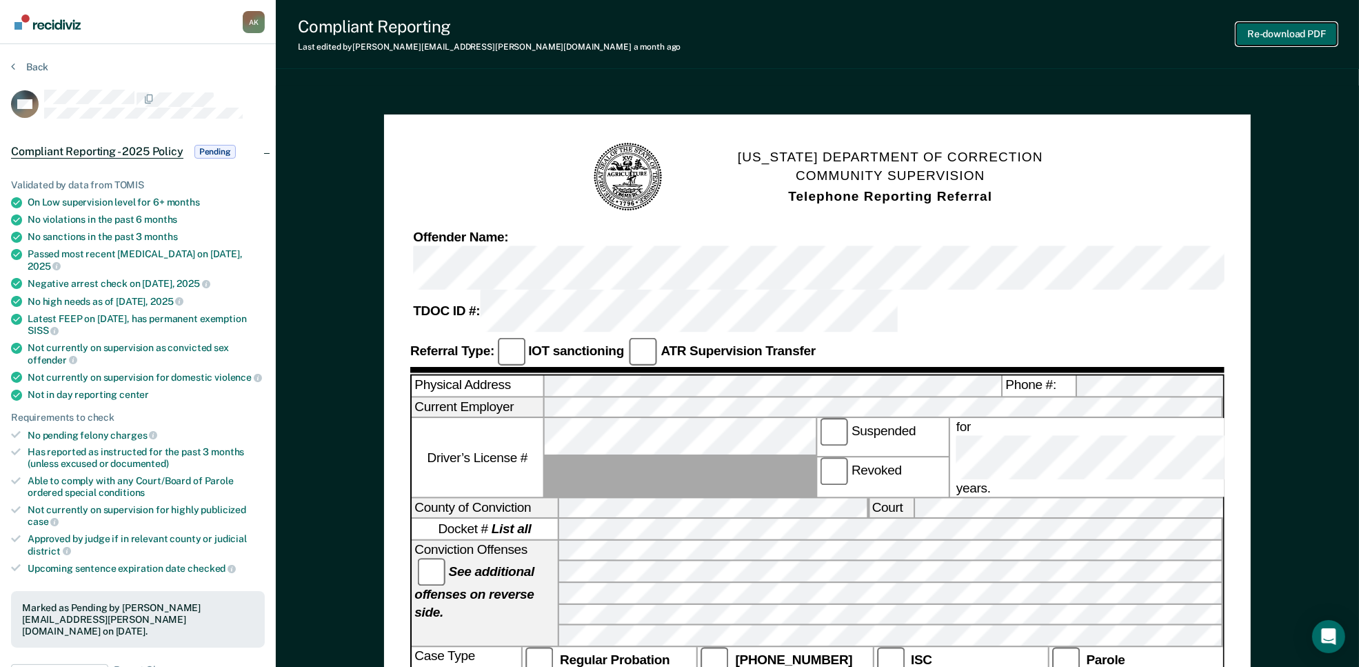
click at [1290, 37] on button "Re-download PDF" at bounding box center [1287, 34] width 101 height 23
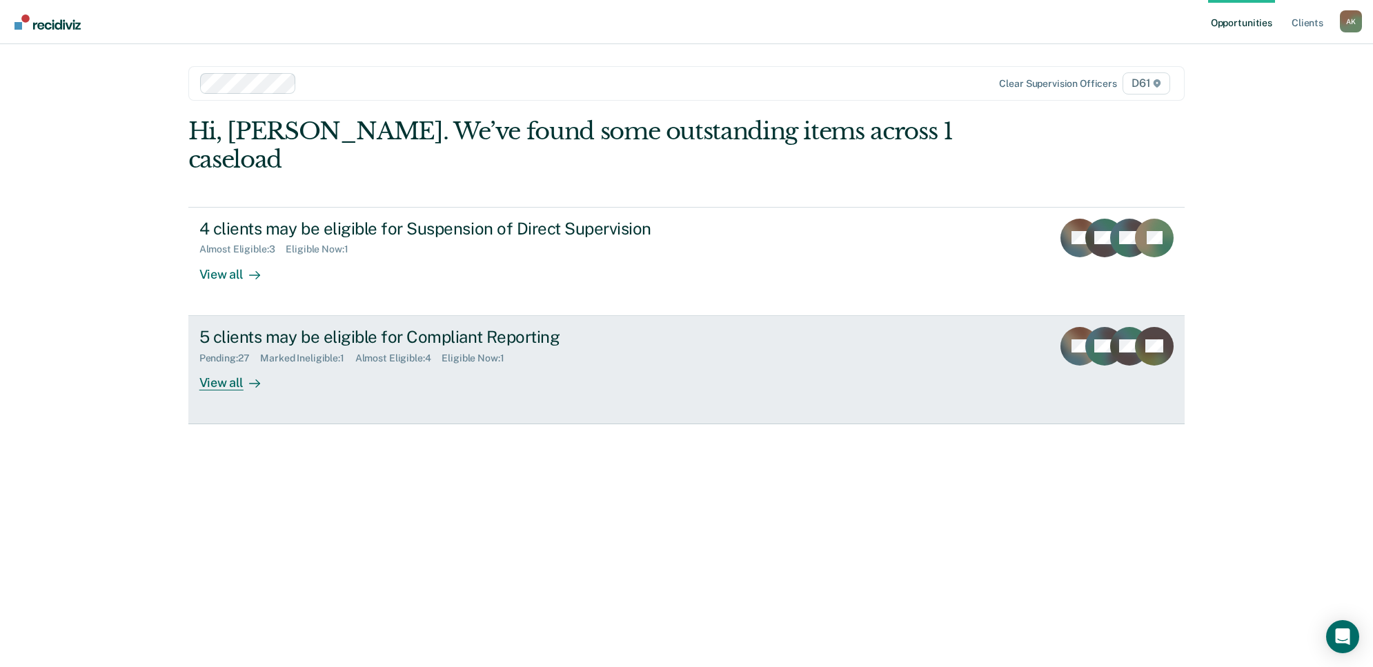
click at [264, 363] on div "View all" at bounding box center [237, 376] width 77 height 27
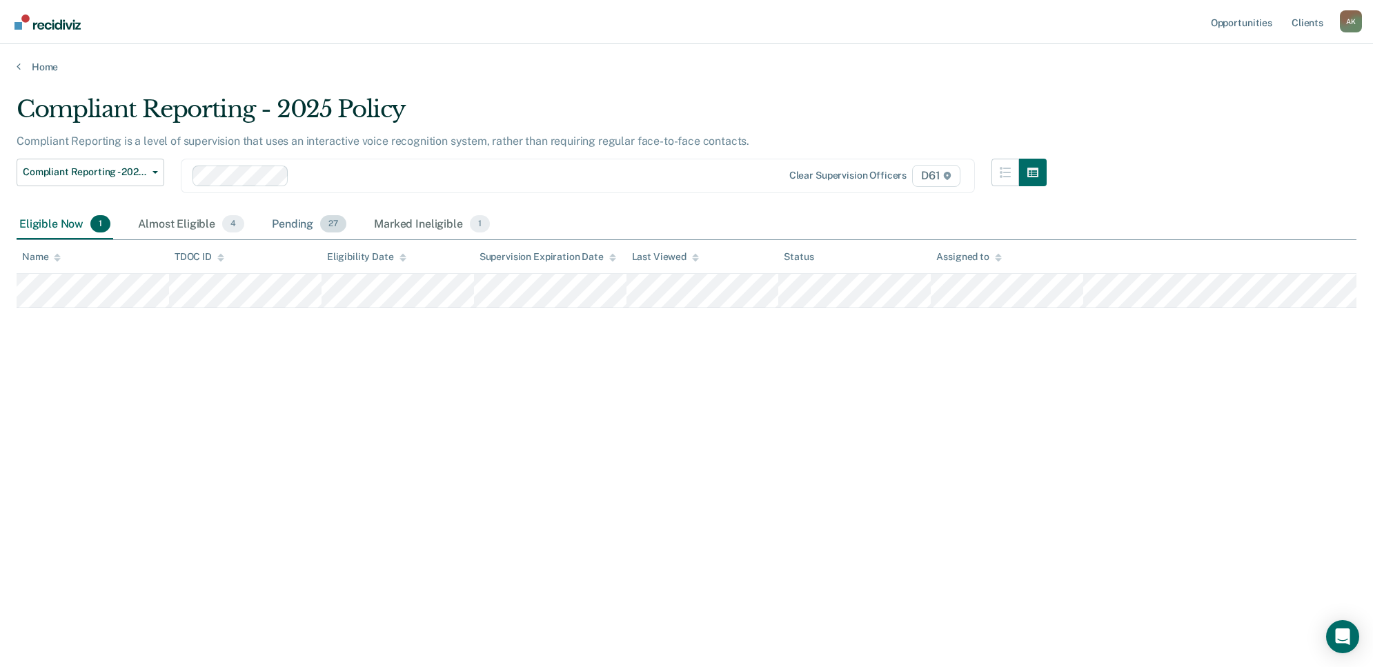
click at [300, 221] on div "Pending 27" at bounding box center [309, 225] width 80 height 30
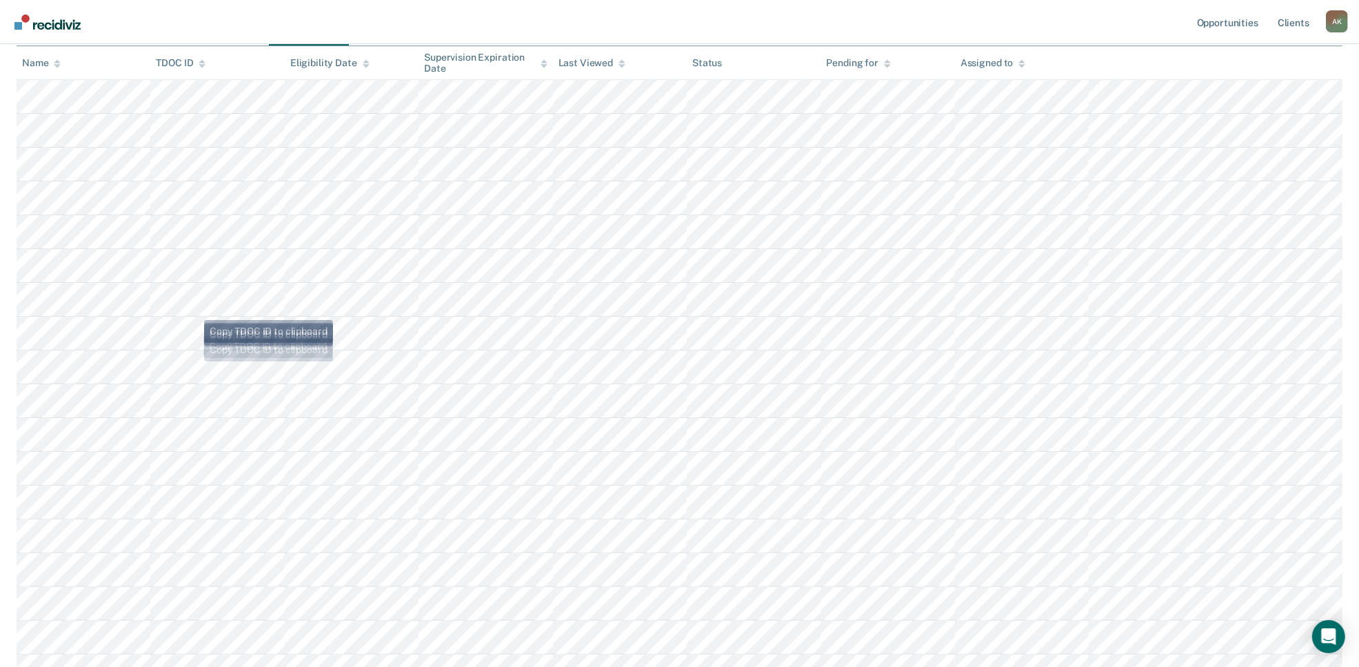
scroll to position [86, 0]
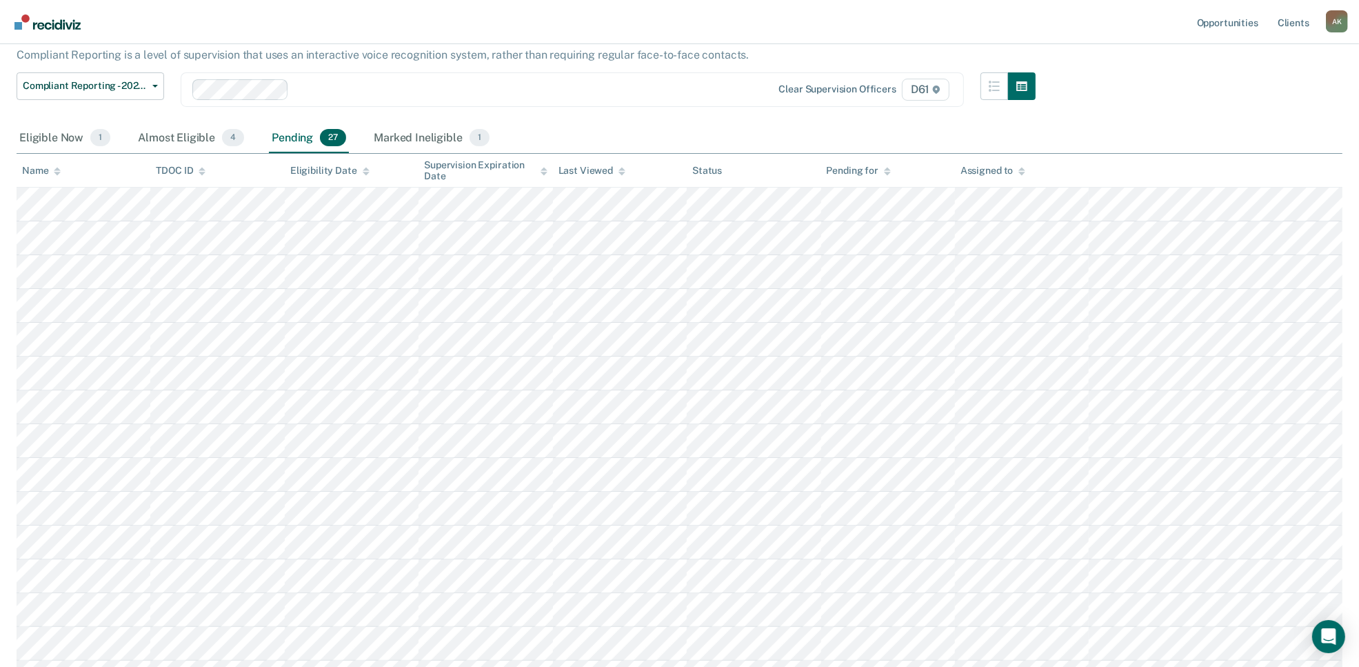
click at [55, 172] on icon at bounding box center [57, 173] width 7 height 3
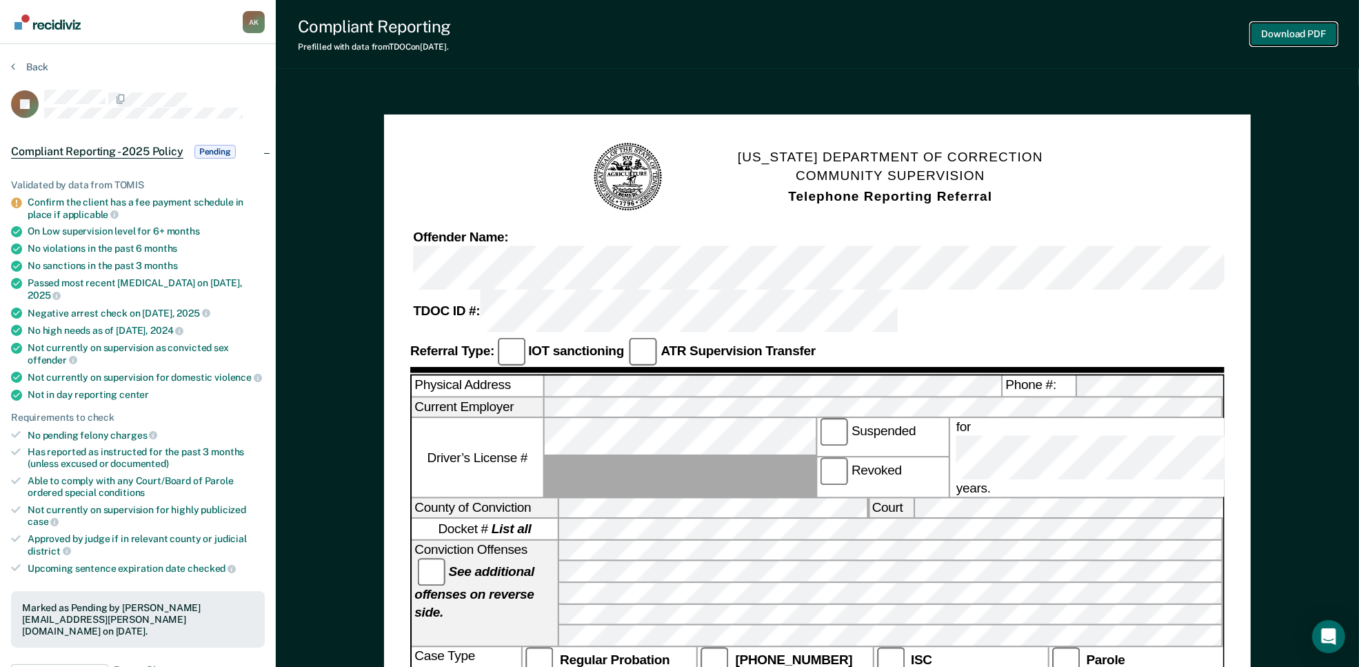
click at [1298, 33] on button "Download PDF" at bounding box center [1294, 34] width 86 height 23
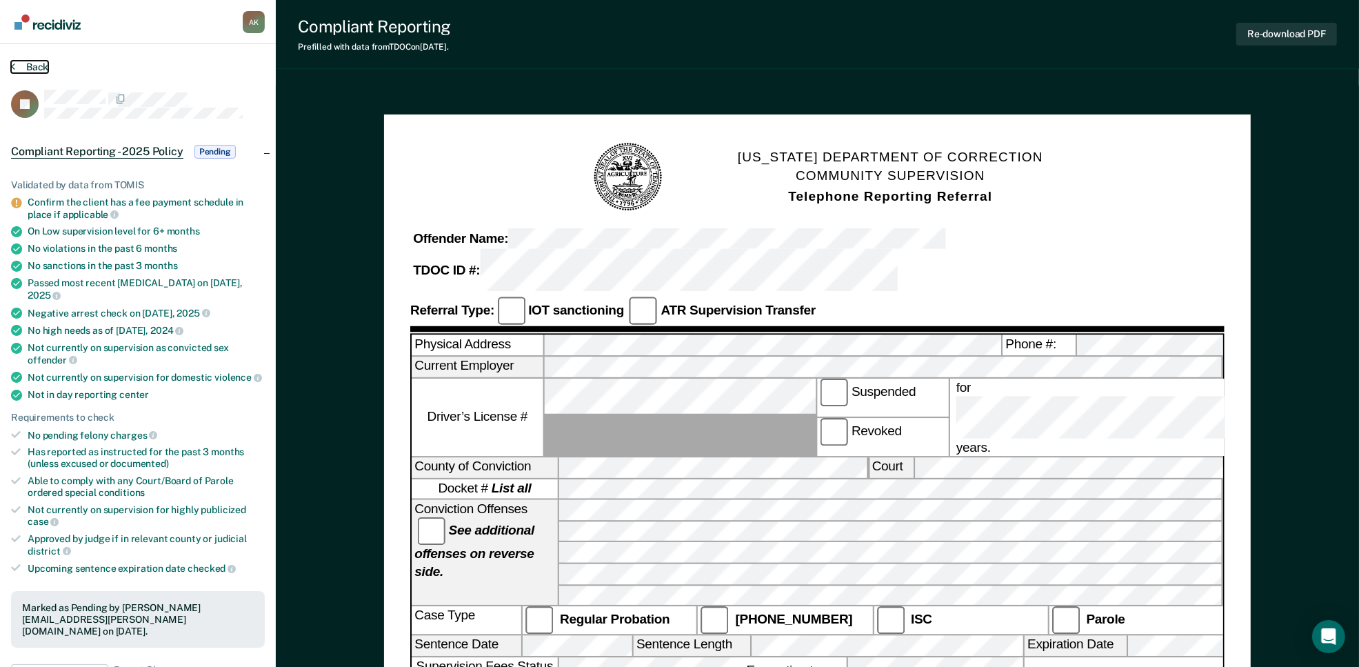
click at [35, 67] on button "Back" at bounding box center [29, 67] width 37 height 12
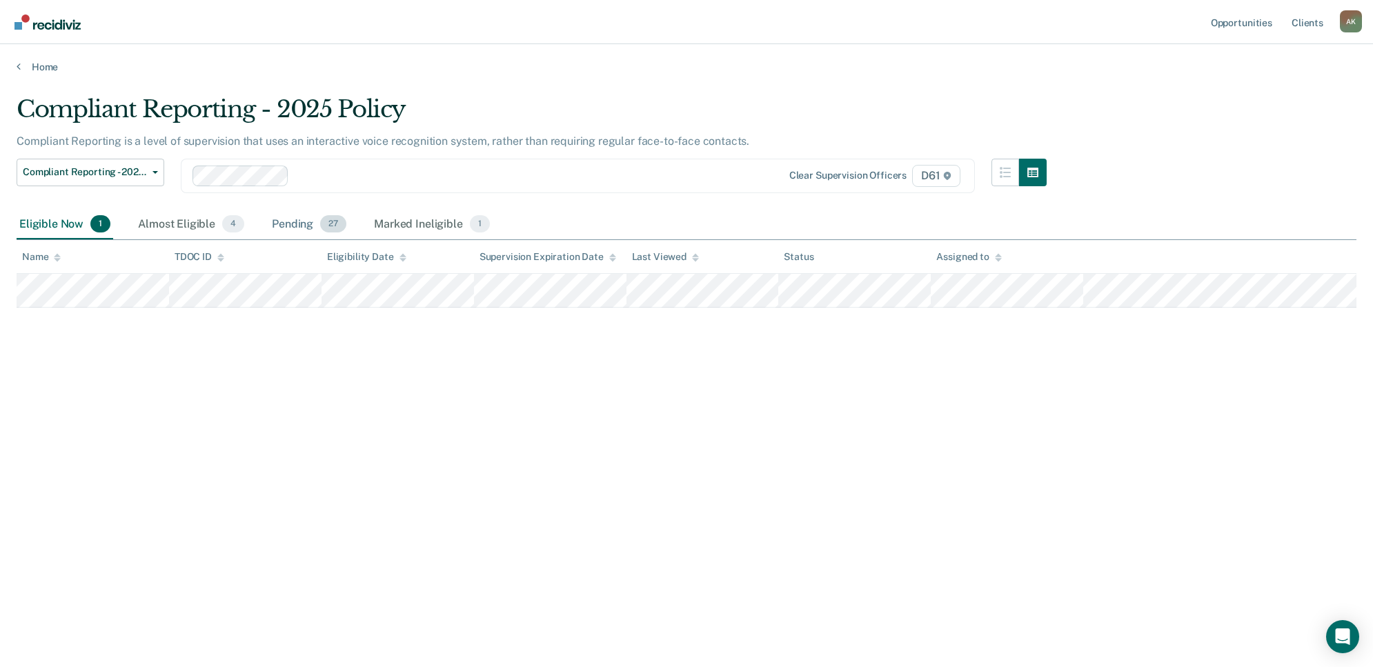
click at [321, 217] on span "27" at bounding box center [333, 224] width 26 height 18
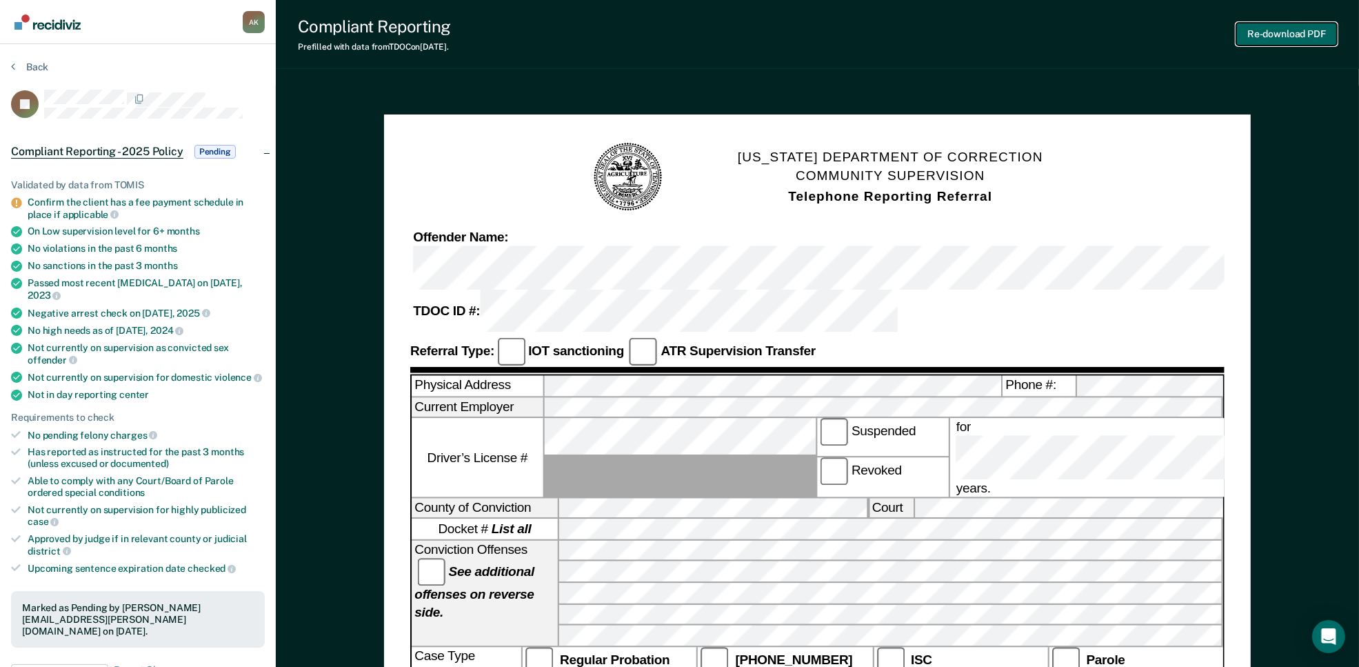
click at [1274, 38] on button "Re-download PDF" at bounding box center [1287, 34] width 101 height 23
